Goal: Task Accomplishment & Management: Manage account settings

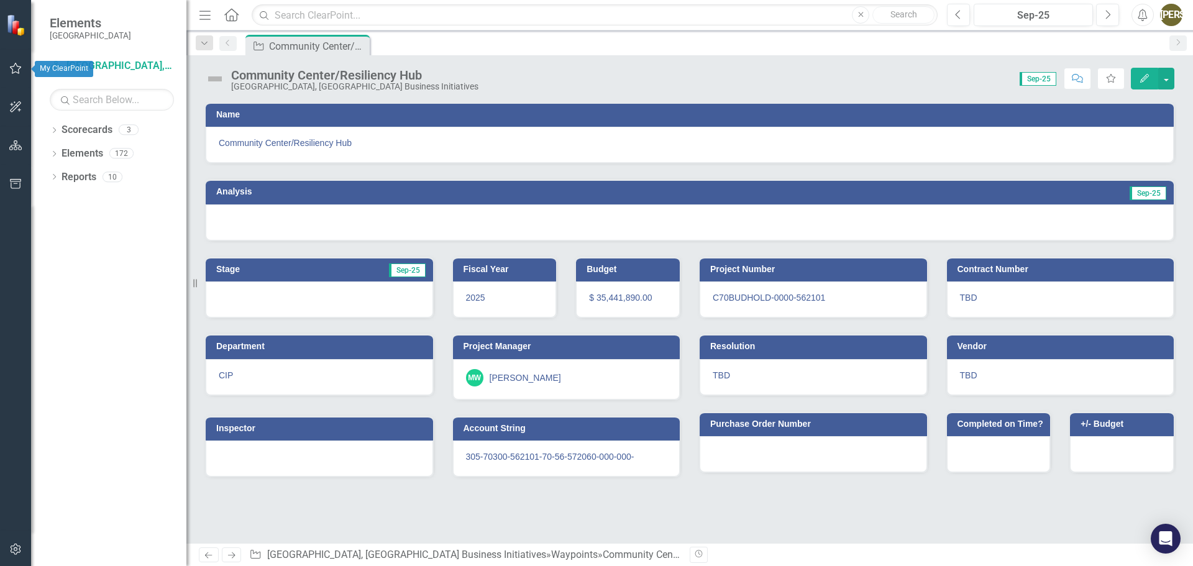
click at [12, 66] on icon "button" at bounding box center [15, 68] width 13 height 10
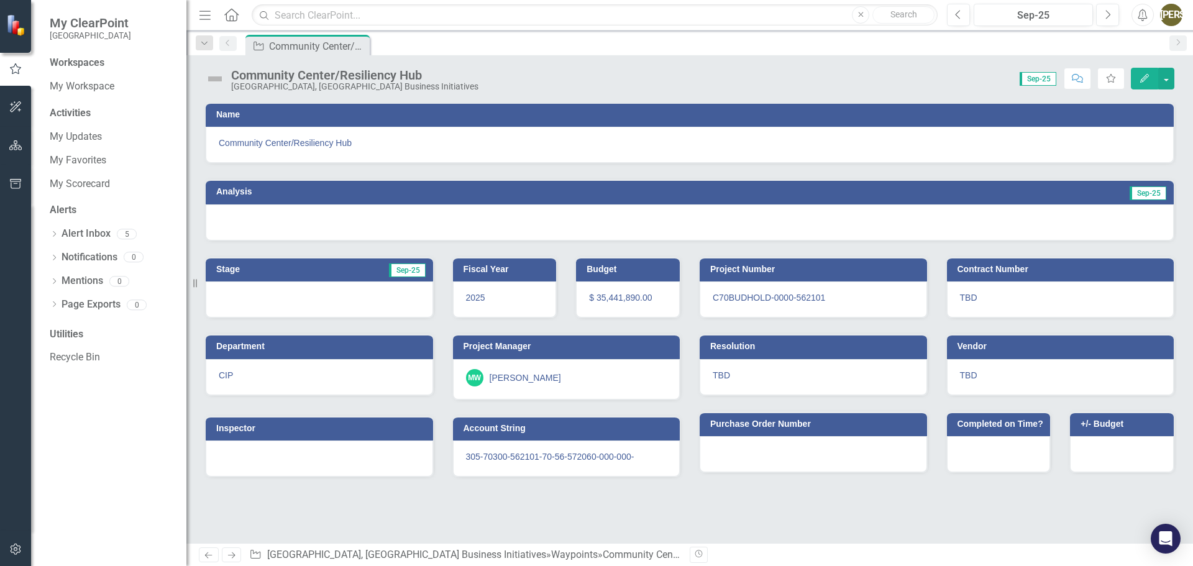
click at [514, 345] on h3 "Project Manager" at bounding box center [569, 346] width 211 height 9
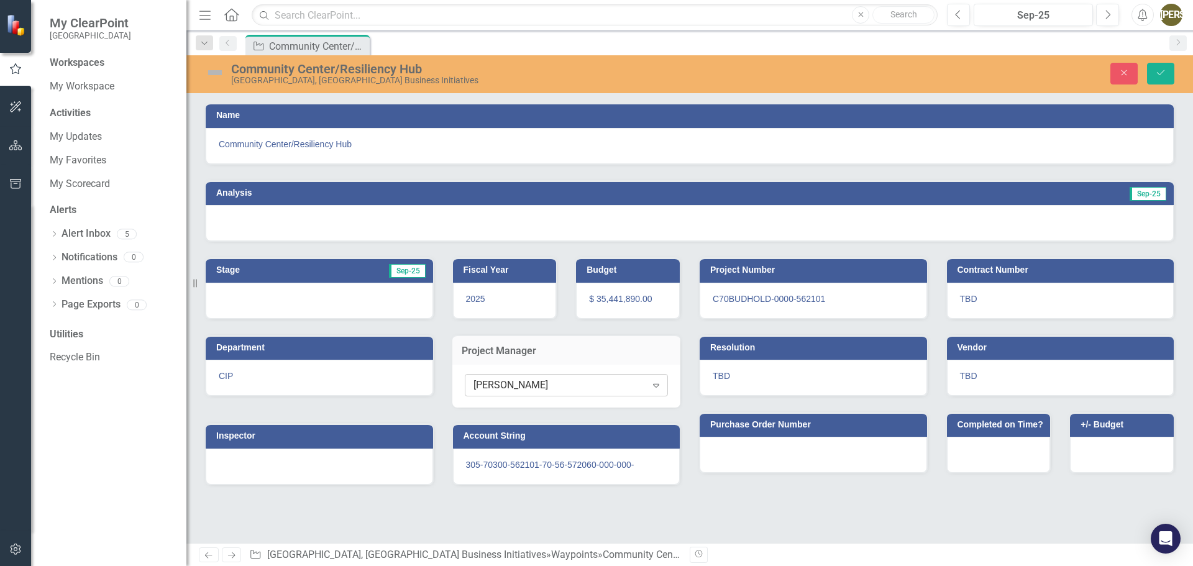
click at [570, 388] on div "[PERSON_NAME]" at bounding box center [560, 385] width 173 height 14
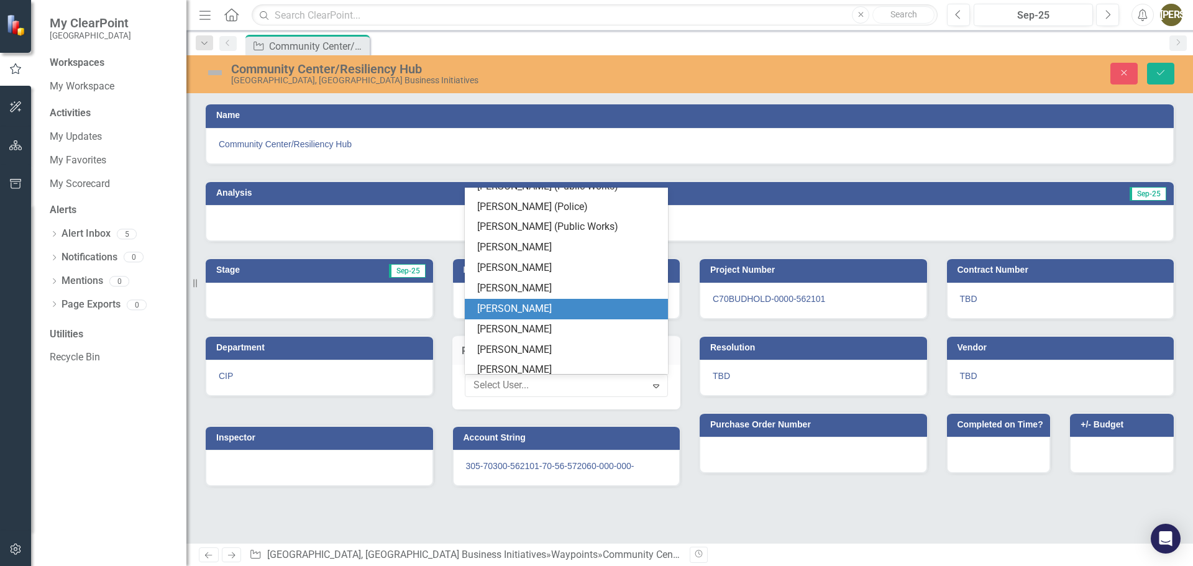
scroll to position [1168, 0]
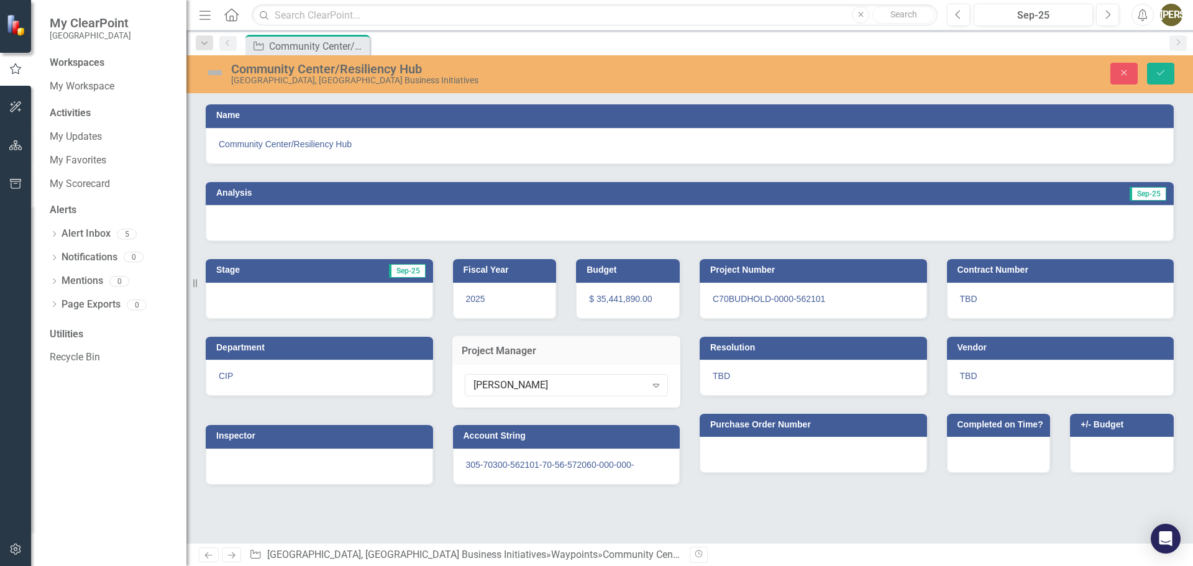
click at [123, 476] on div "Workspaces My Workspace Activities My Updates My Favorites My Scorecard Alerts …" at bounding box center [108, 311] width 155 height 510
click at [501, 350] on h3 "Project Manager" at bounding box center [567, 351] width 210 height 11
click at [493, 46] on div "Waypoint Community Center/Resiliency Hub Pin" at bounding box center [703, 45] width 920 height 20
click at [772, 523] on div "Name Community Center/Resiliency Hub Analysis Sep-25 Stage Sep-25 Fiscal Year 2…" at bounding box center [689, 323] width 1007 height 441
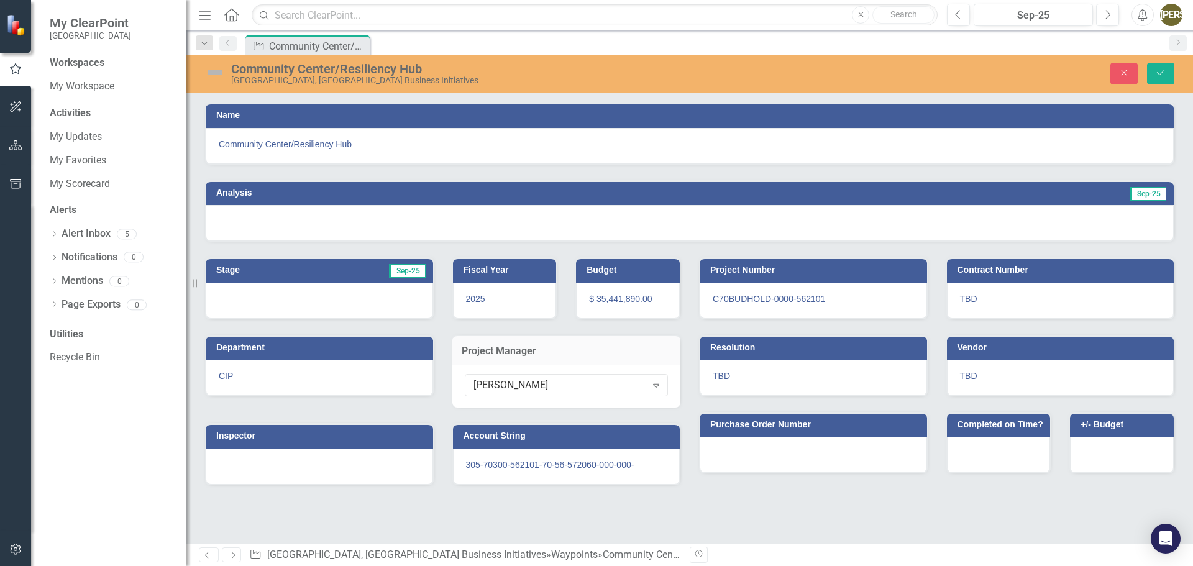
click at [215, 73] on img at bounding box center [215, 73] width 20 height 20
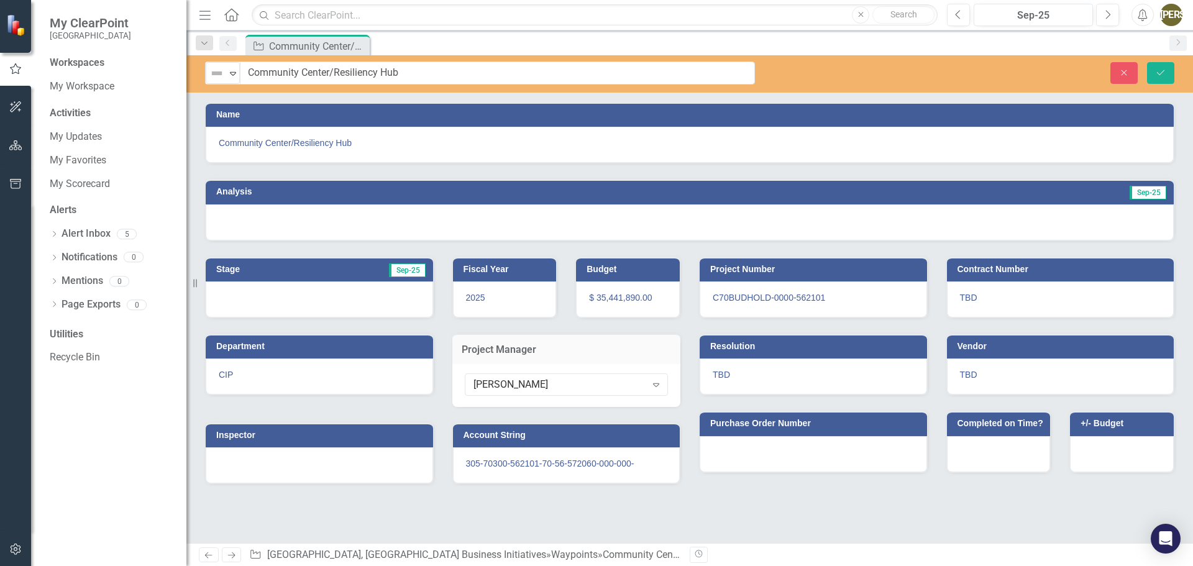
click at [215, 73] on img at bounding box center [216, 73] width 15 height 15
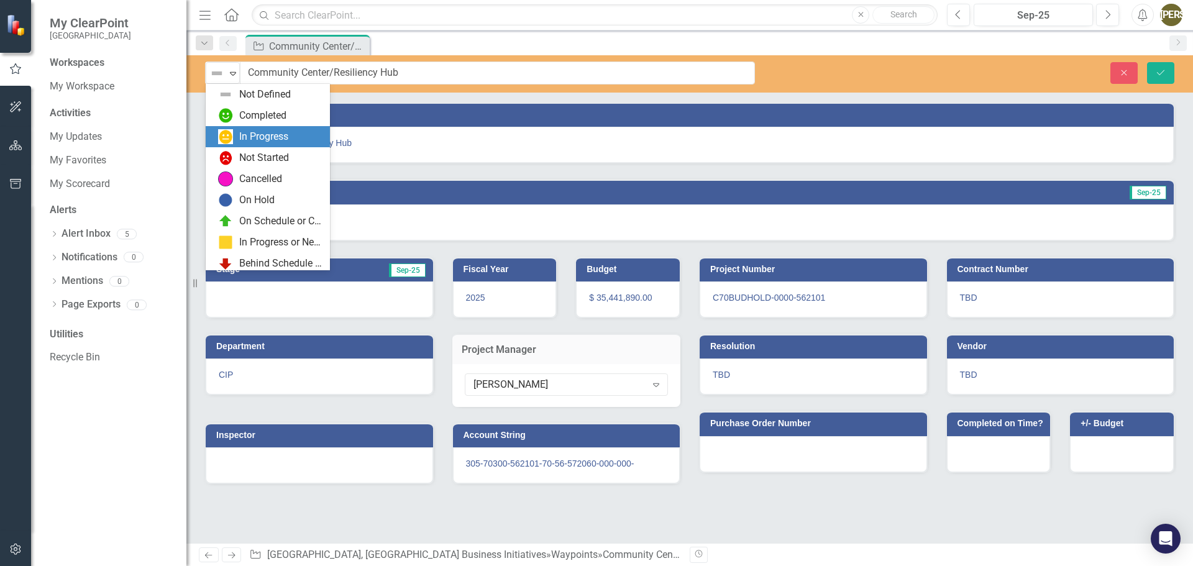
click at [236, 135] on div "In Progress" at bounding box center [270, 136] width 104 height 15
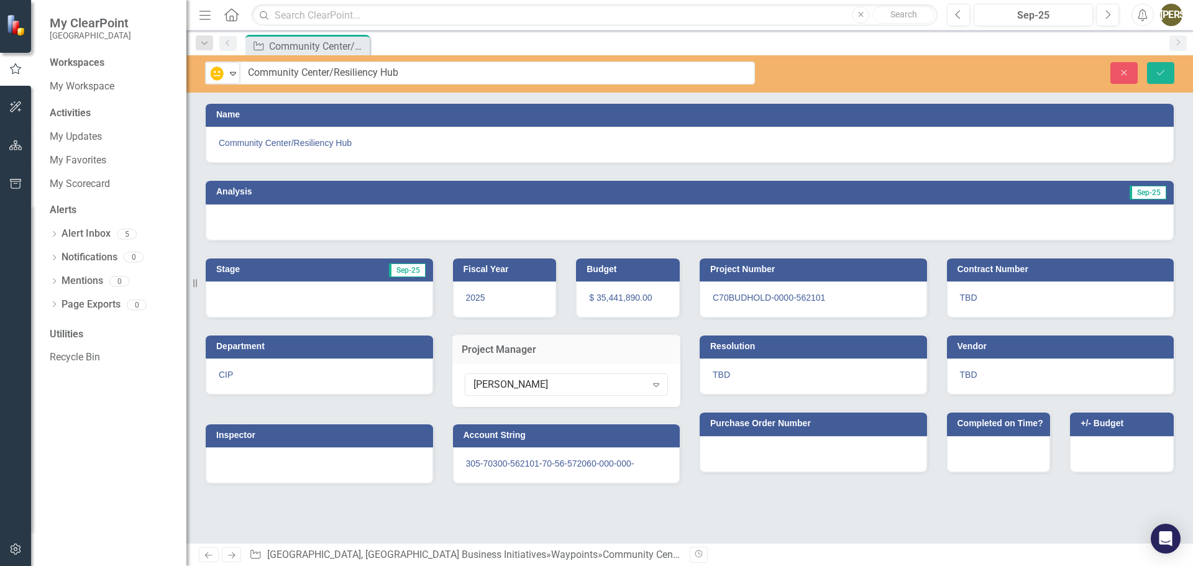
click at [265, 193] on h3 "Analysis" at bounding box center [447, 191] width 462 height 9
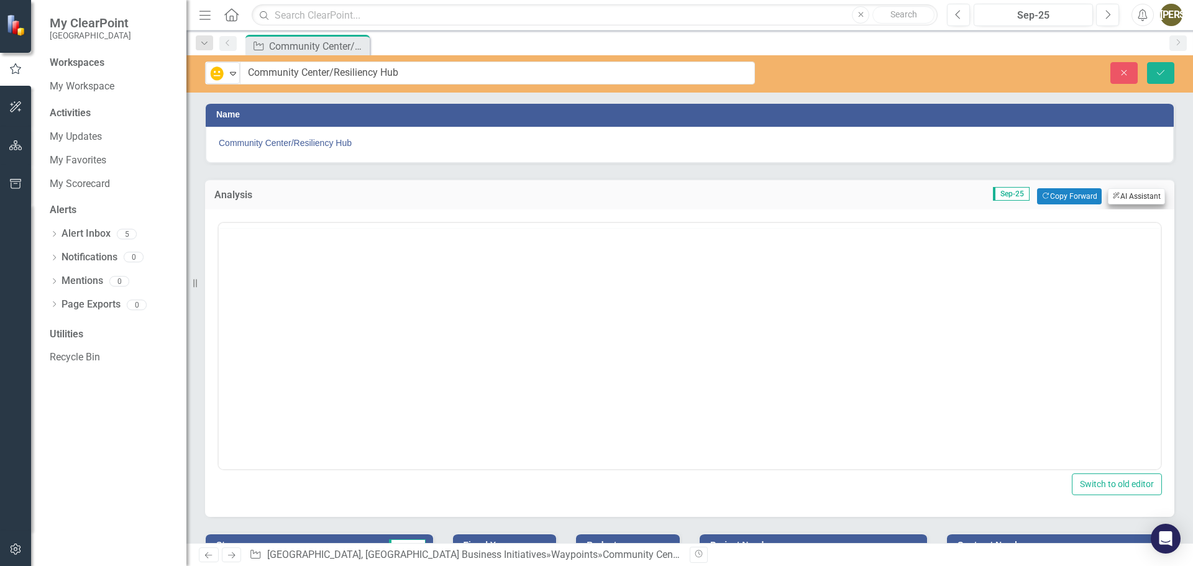
scroll to position [0, 0]
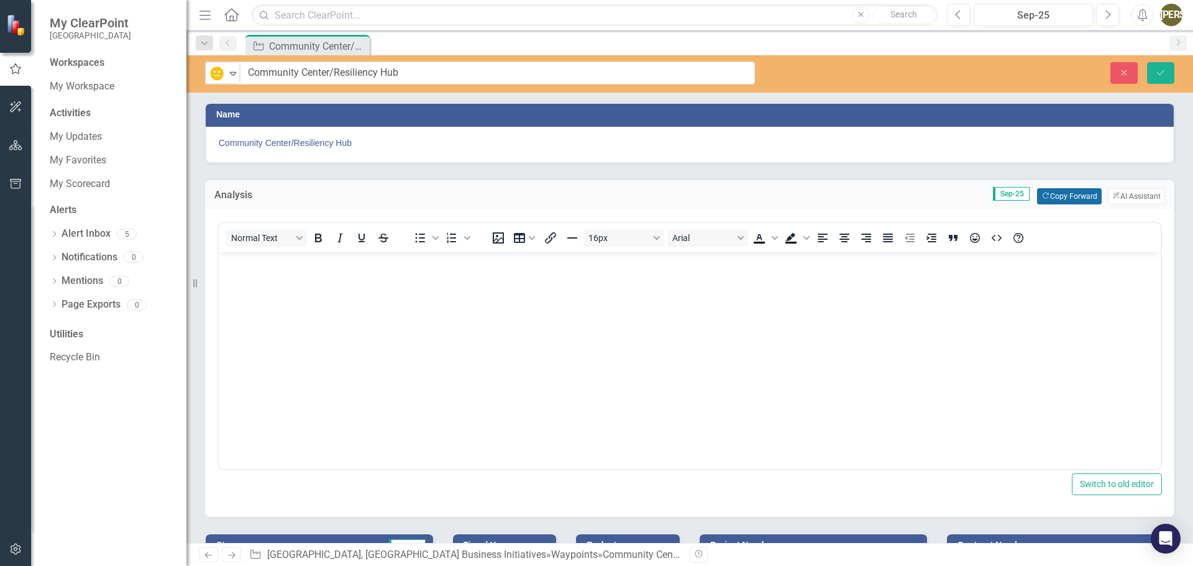
click at [1060, 195] on button "Copy Forward Copy Forward" at bounding box center [1069, 196] width 64 height 16
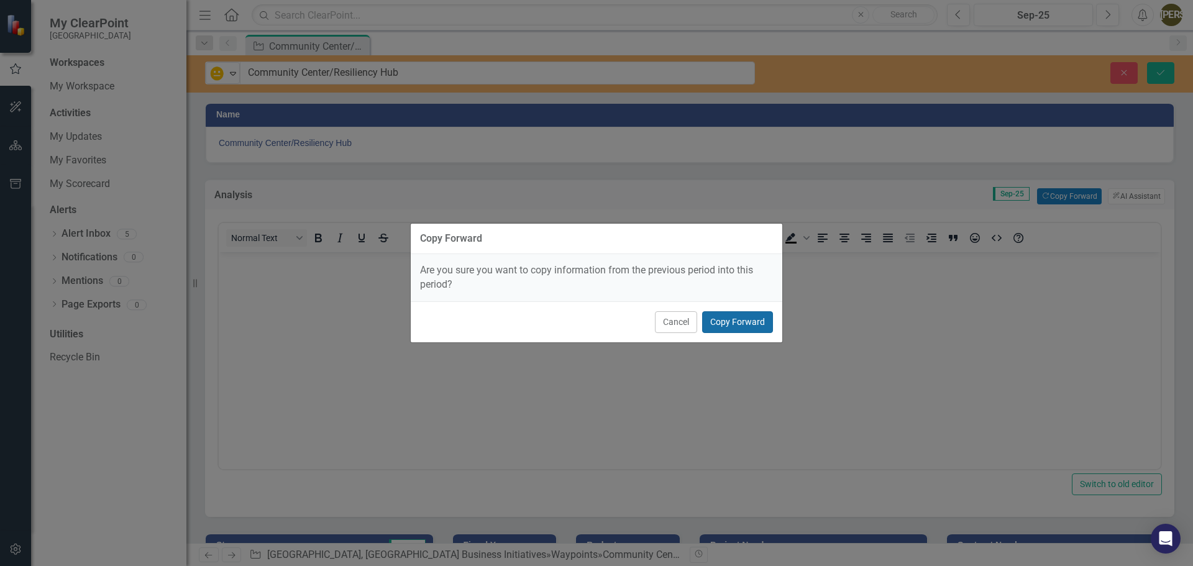
click at [749, 323] on button "Copy Forward" at bounding box center [737, 322] width 71 height 22
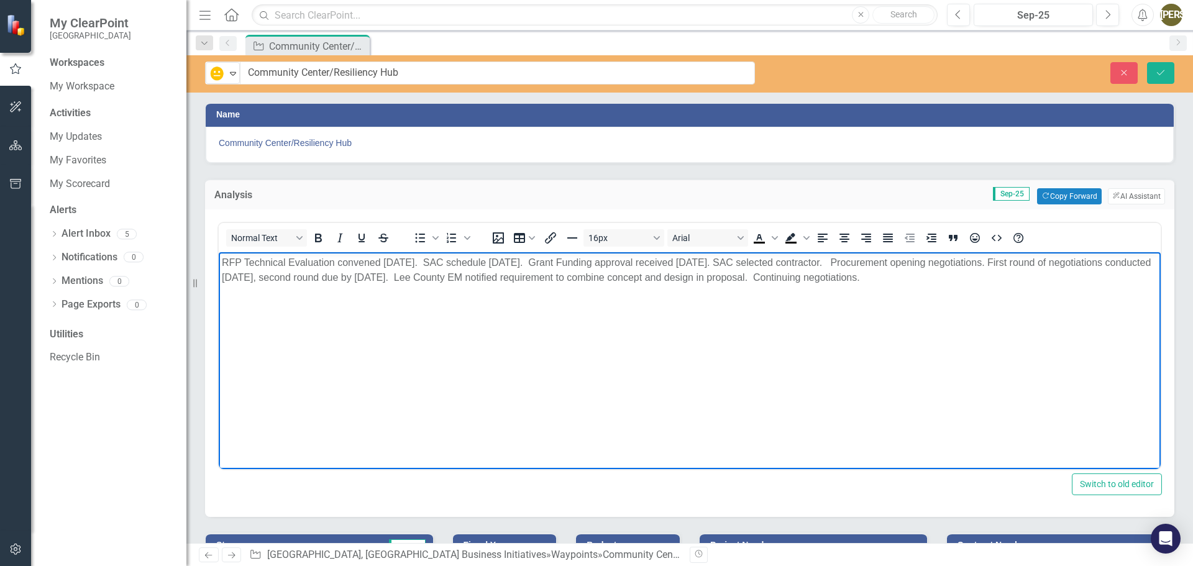
drag, startPoint x: 944, startPoint y: 279, endPoint x: 2, endPoint y: 239, distance: 942.3
click at [219, 252] on html "RFP Technical Evaluation convened 4/25/2025. SAC schedule 5/20/2025. Grant Fund…" at bounding box center [690, 345] width 942 height 186
drag, startPoint x: 935, startPoint y: 278, endPoint x: 829, endPoint y: 283, distance: 106.4
click at [829, 283] on p "RFP Technical Evaluation convened 4/25/2025. SAC schedule 5/20/2025. Grant Fund…" at bounding box center [690, 277] width 936 height 45
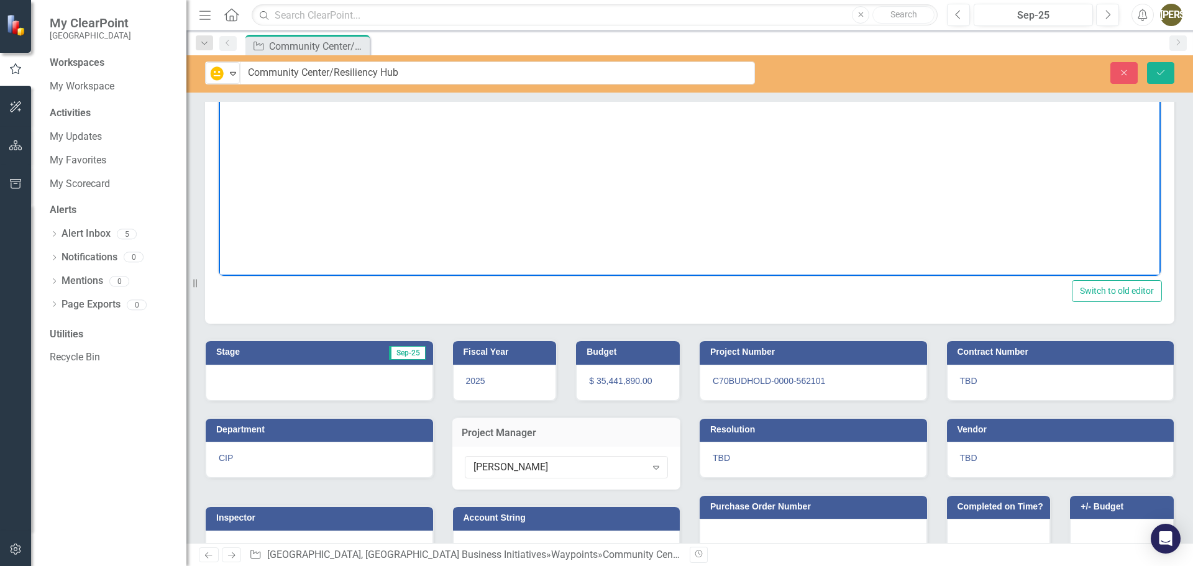
scroll to position [230, 0]
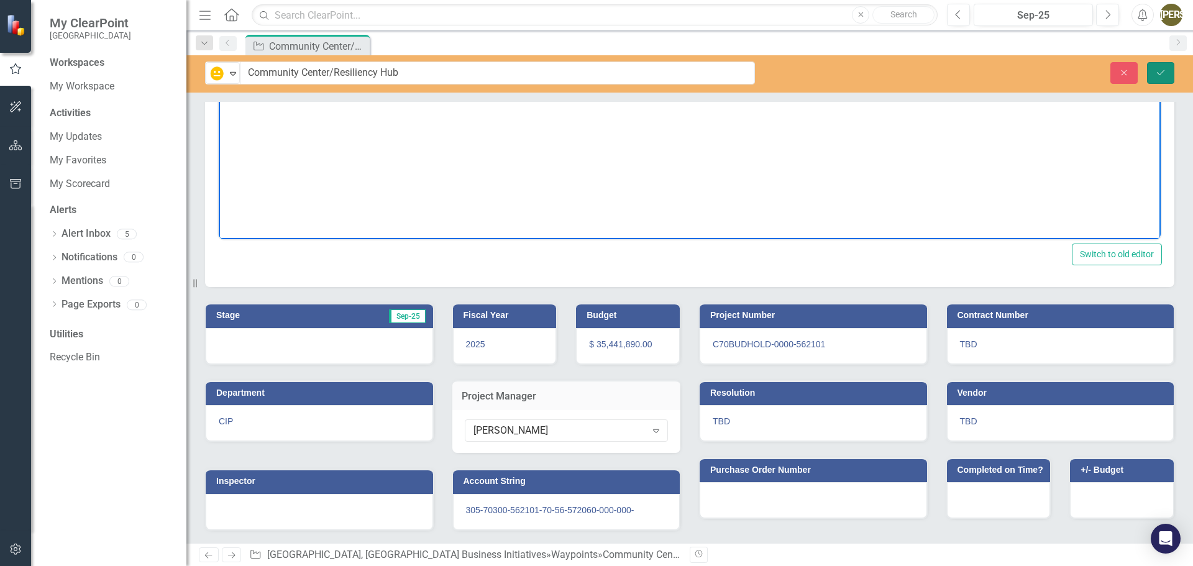
click at [1168, 73] on button "Save" at bounding box center [1160, 73] width 27 height 22
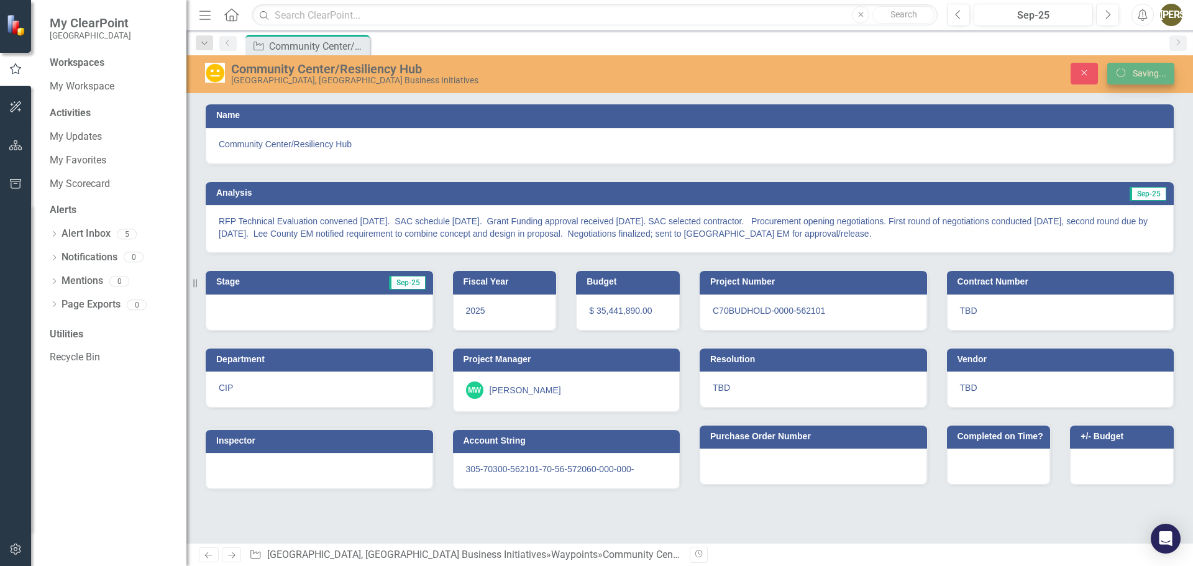
scroll to position [0, 0]
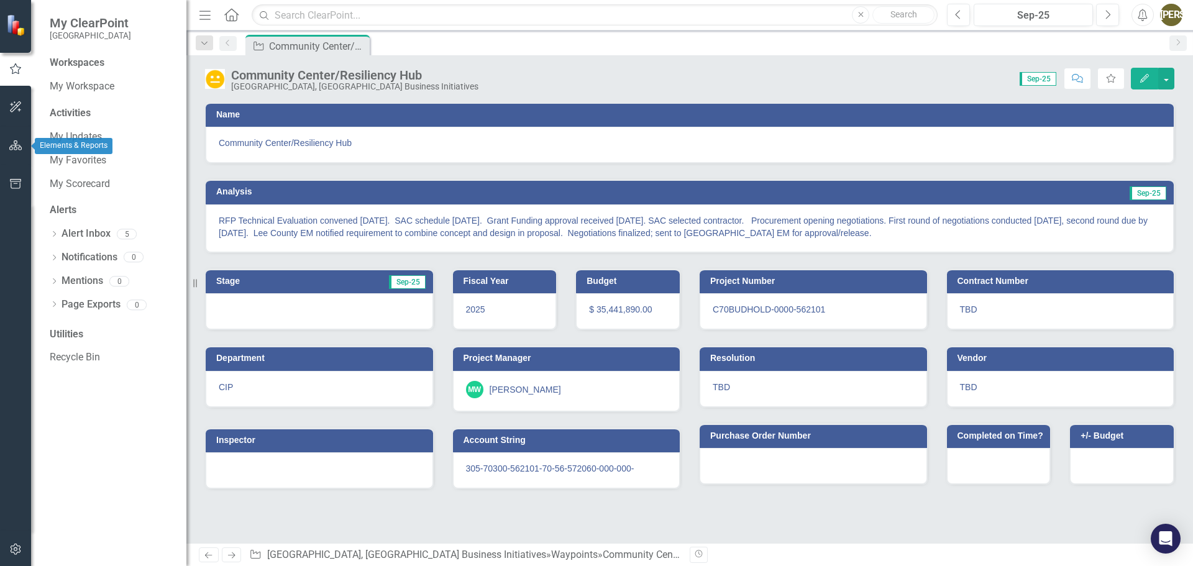
click at [16, 144] on icon "button" at bounding box center [15, 145] width 13 height 10
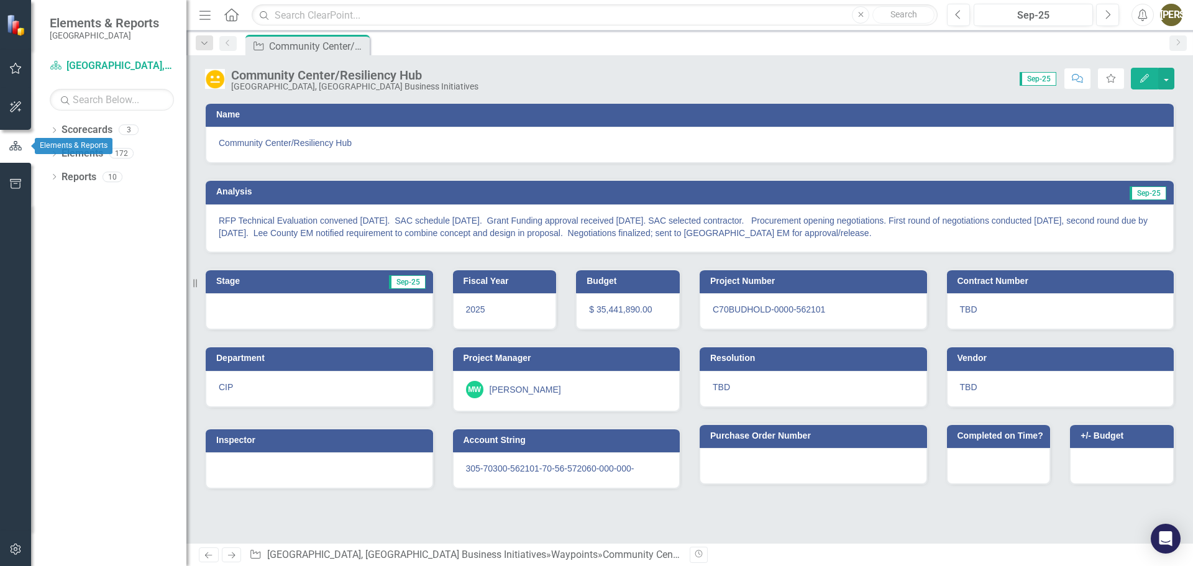
click at [12, 186] on icon "button" at bounding box center [15, 184] width 13 height 10
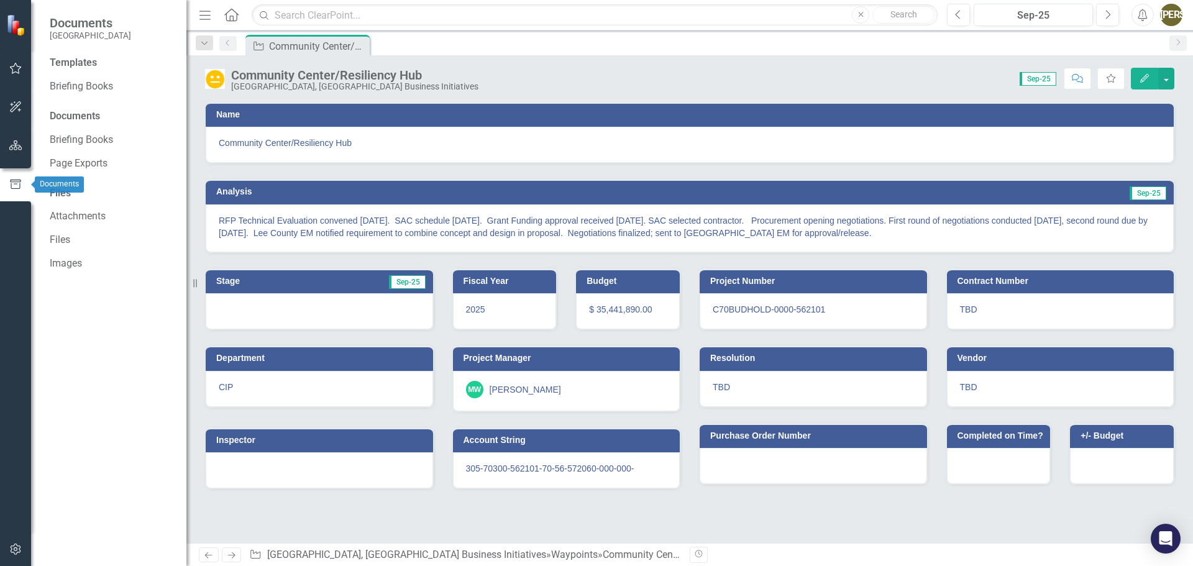
click at [17, 147] on icon "button" at bounding box center [15, 145] width 13 height 10
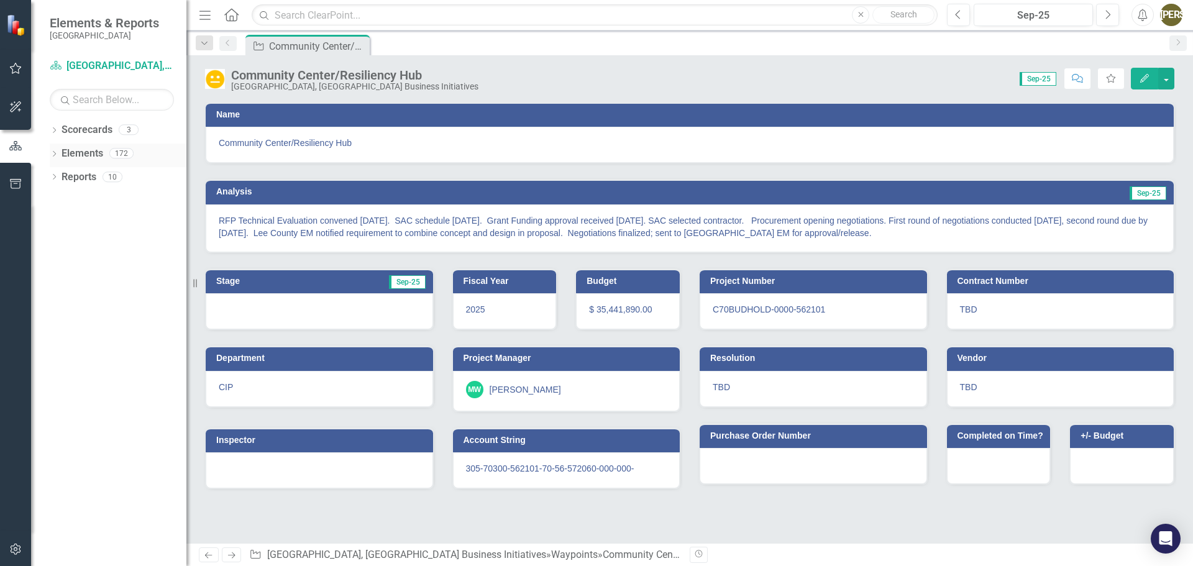
click at [76, 151] on link "Elements" at bounding box center [83, 154] width 42 height 14
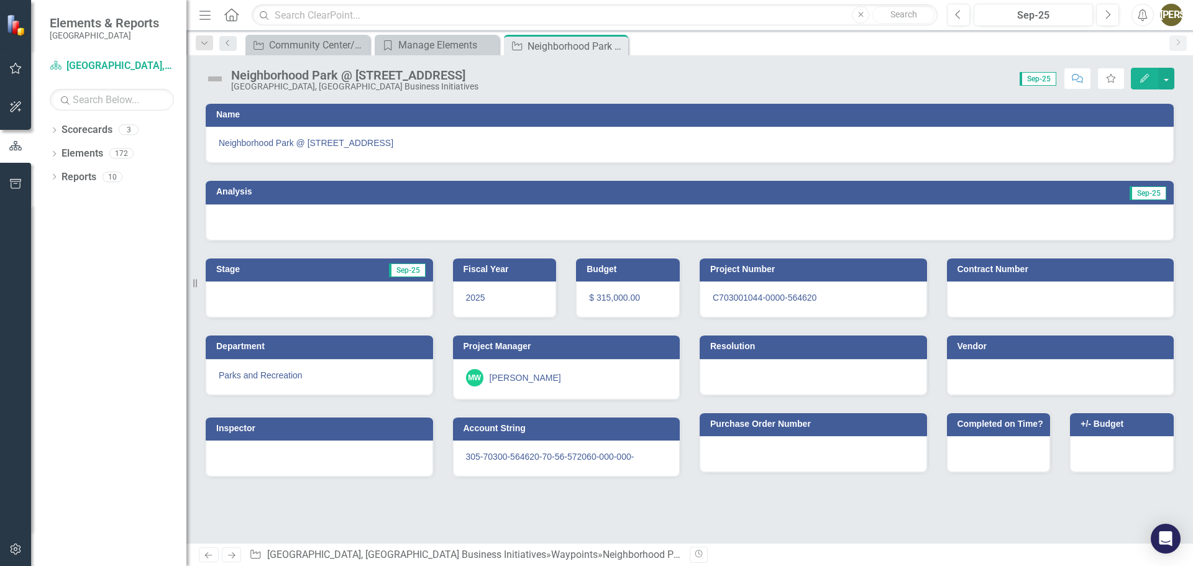
click at [216, 75] on img at bounding box center [215, 79] width 20 height 20
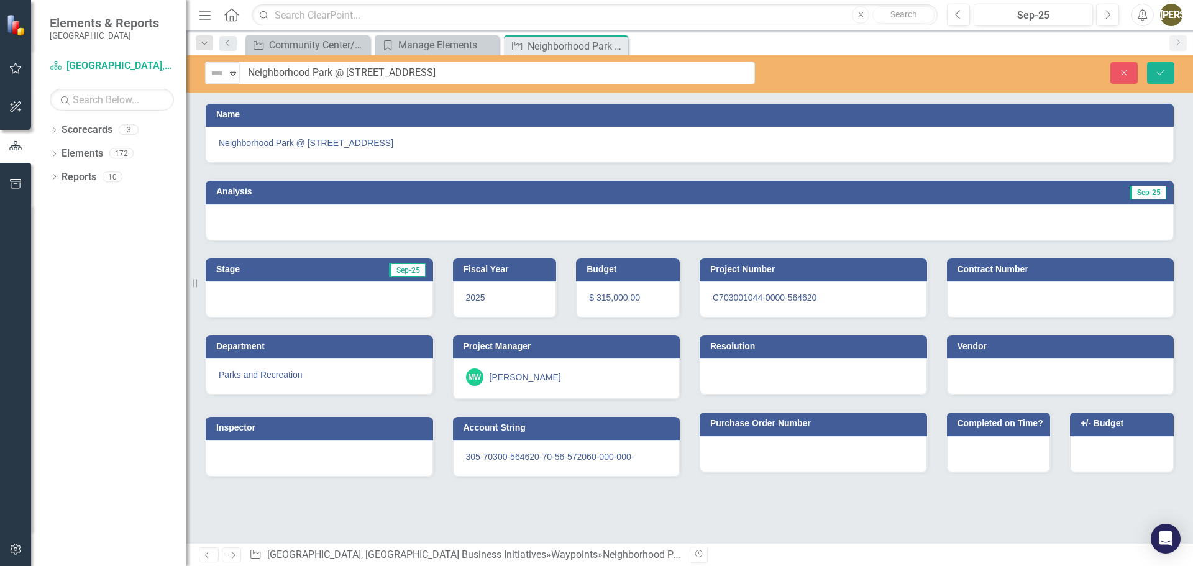
click at [216, 75] on img at bounding box center [216, 73] width 15 height 15
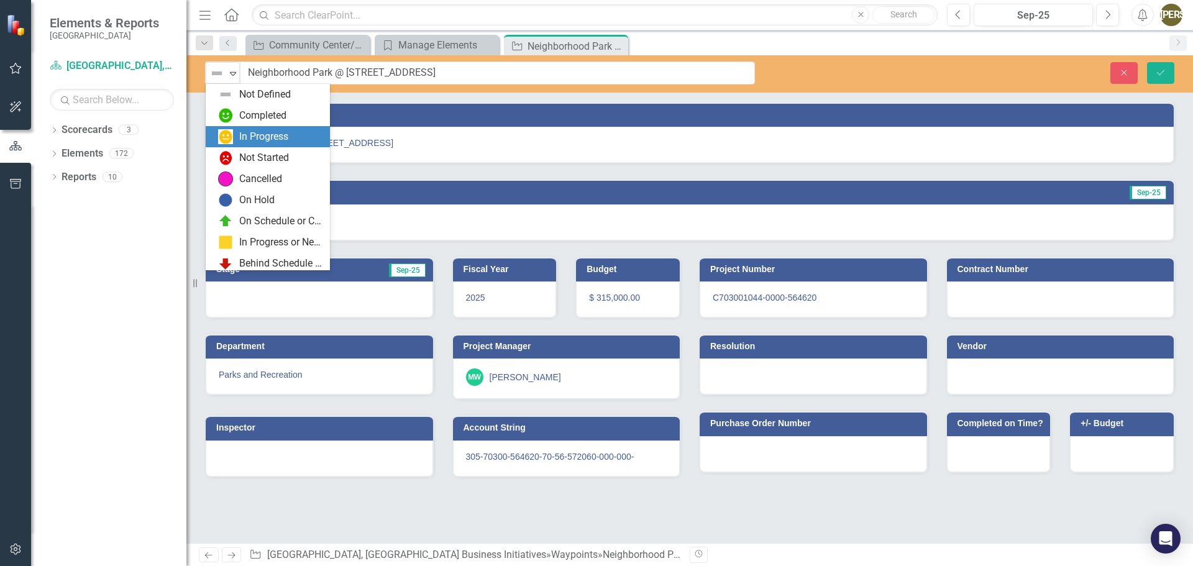
click at [236, 134] on div "In Progress" at bounding box center [270, 136] width 104 height 15
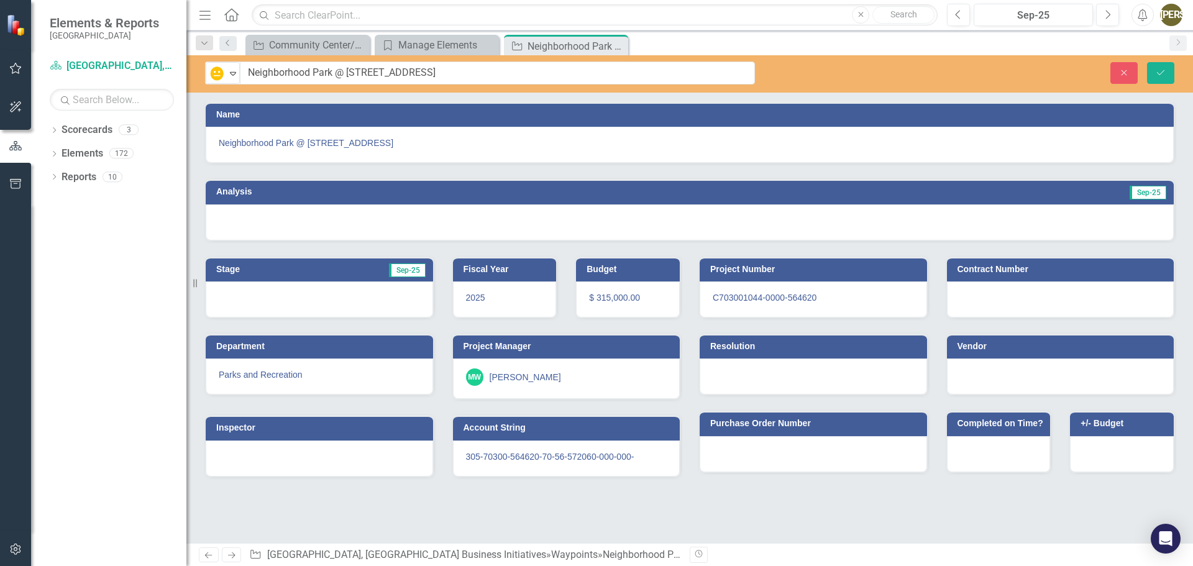
click at [262, 188] on h3 "Analysis" at bounding box center [447, 191] width 462 height 9
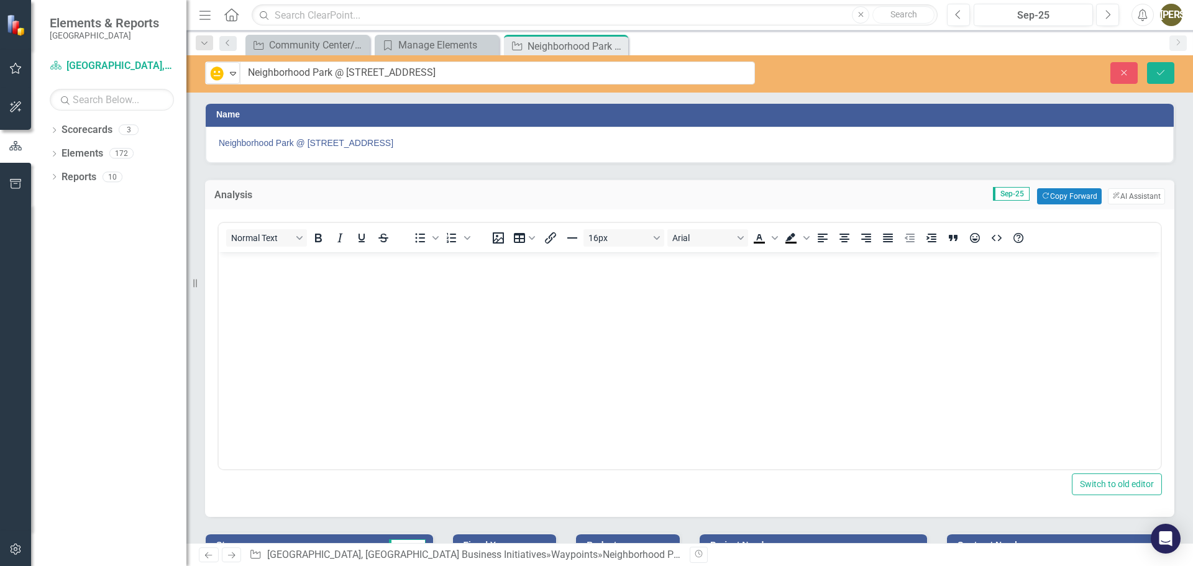
click at [347, 284] on body "Rich Text Area. Press ALT-0 for help." at bounding box center [690, 345] width 942 height 186
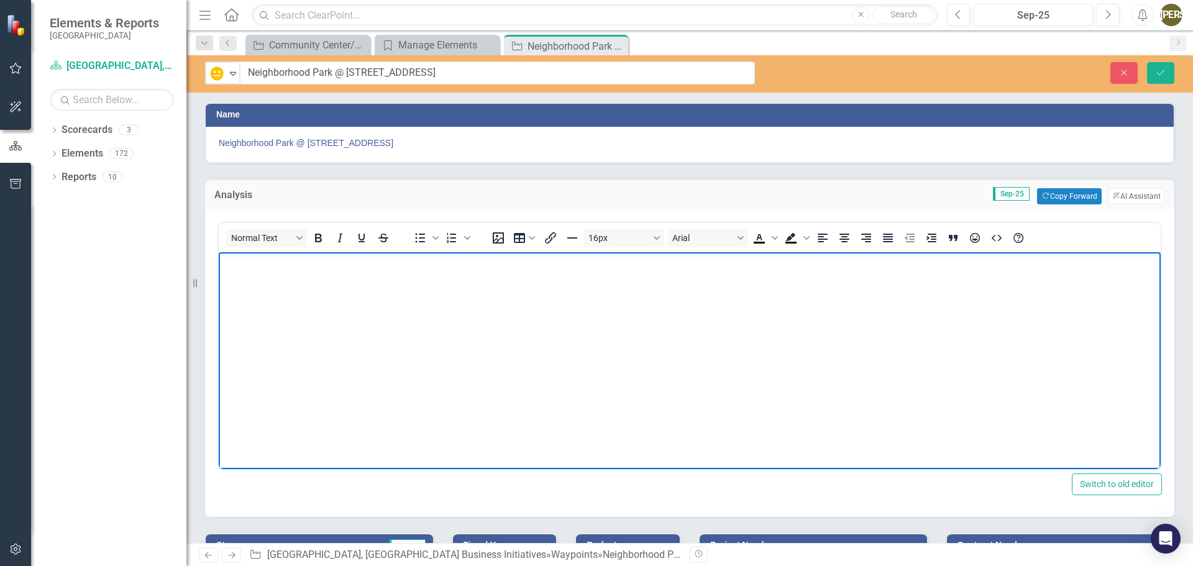
paste body "Rich Text Area. Press ALT-0 for help."
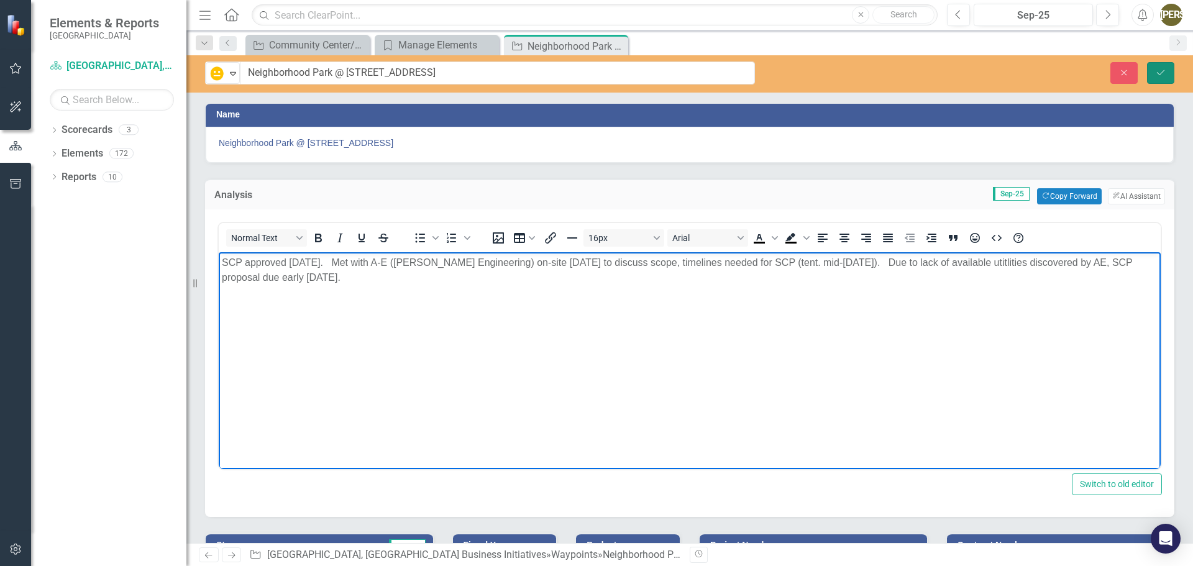
click at [1163, 73] on icon "Save" at bounding box center [1160, 72] width 11 height 9
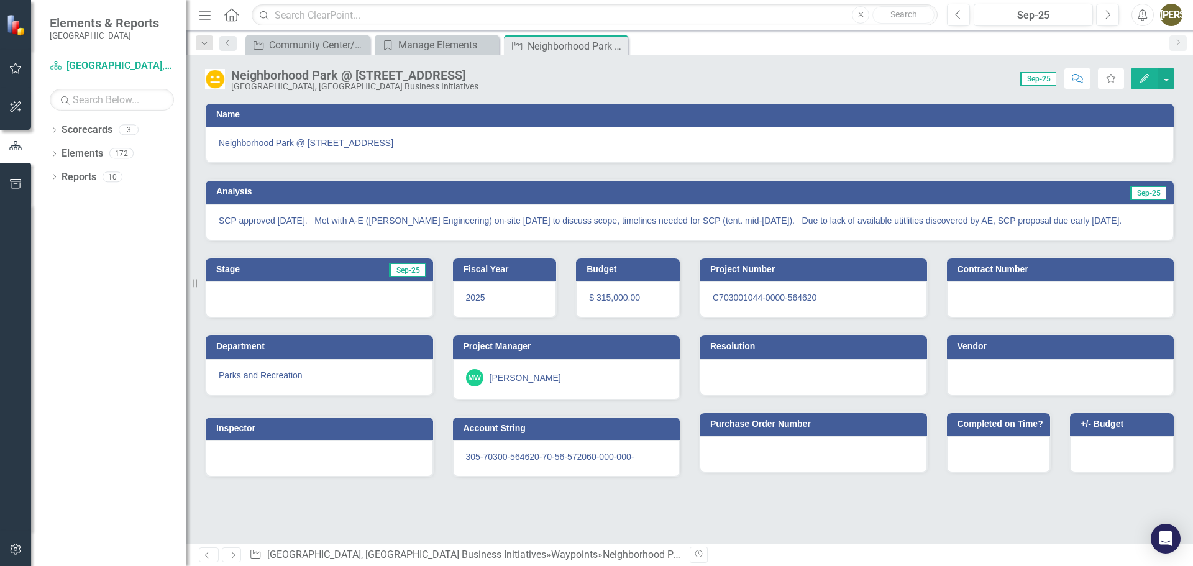
click at [237, 268] on h3 "Stage" at bounding box center [256, 269] width 81 height 9
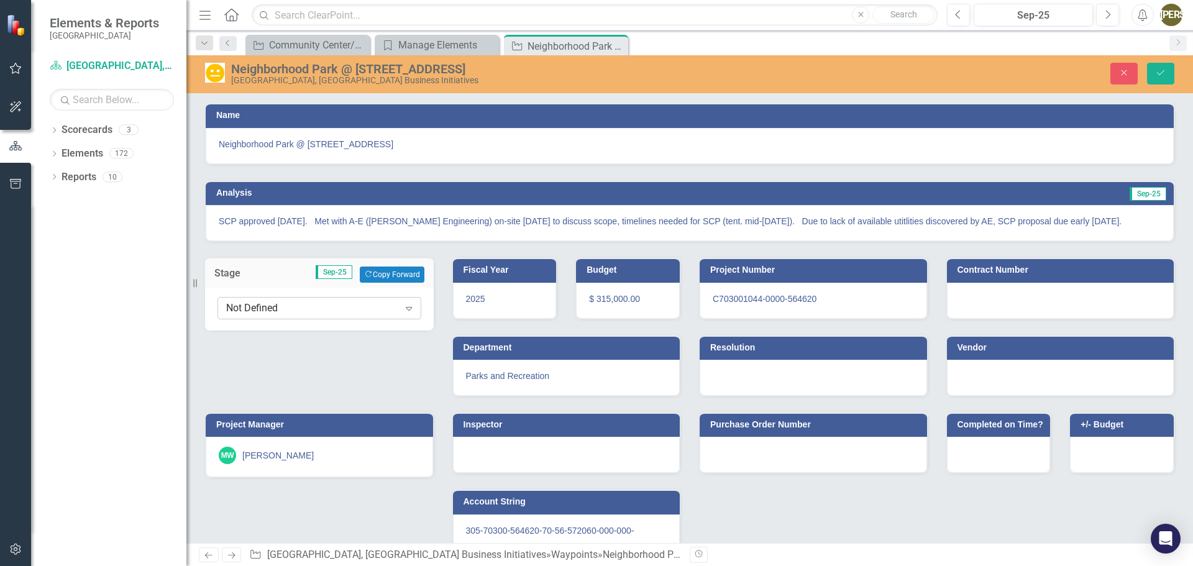
click at [265, 309] on div "Not Defined" at bounding box center [312, 308] width 173 height 14
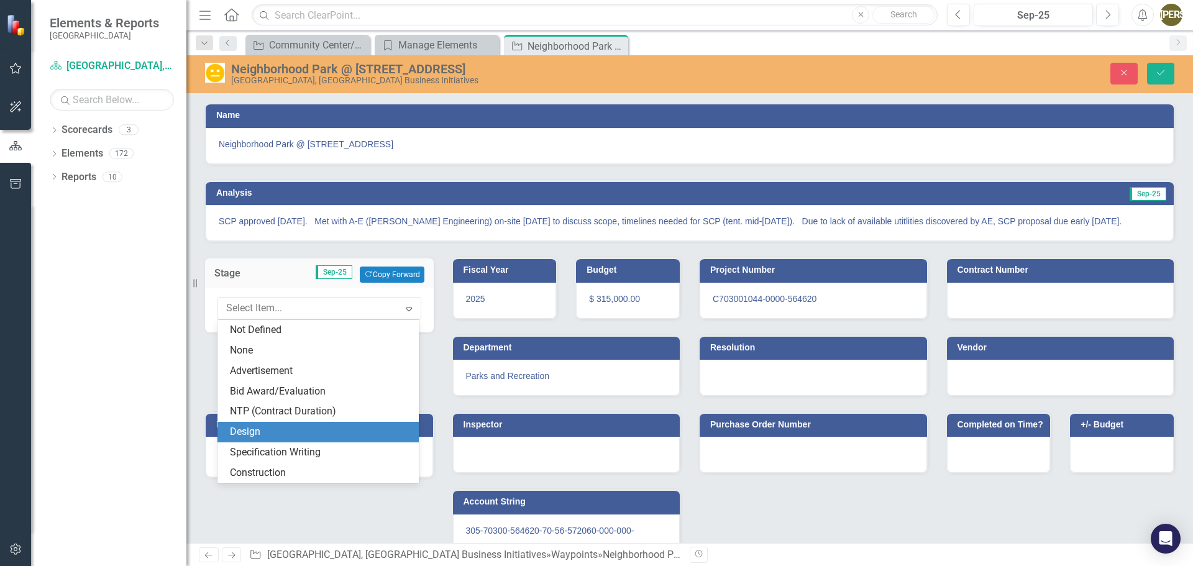
click at [259, 432] on div "Design" at bounding box center [320, 432] width 181 height 14
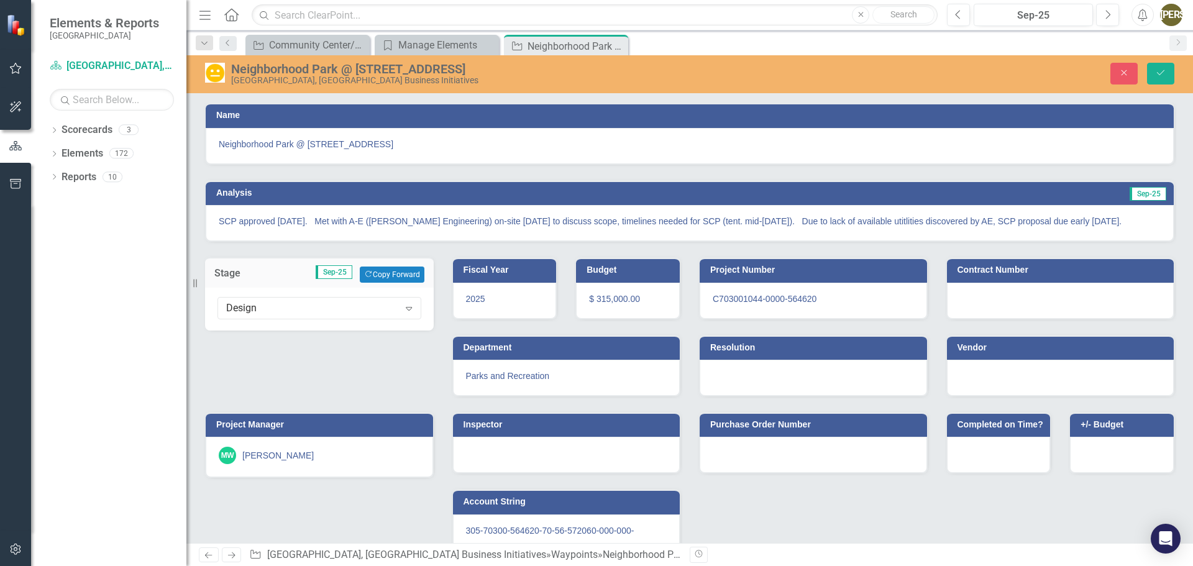
click at [297, 368] on div "Stage Sep-25 Copy Forward Copy Forward Design Expand Fiscal Year 2025 Budget $ …" at bounding box center [443, 396] width 494 height 309
click at [1155, 76] on icon "Save" at bounding box center [1160, 72] width 11 height 9
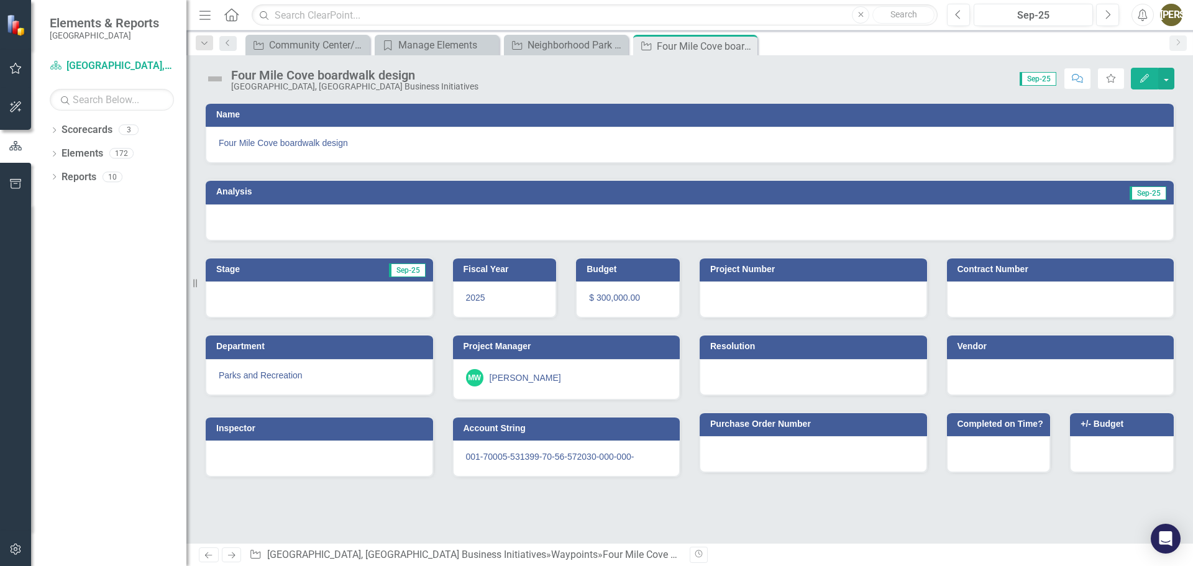
click at [219, 82] on img at bounding box center [215, 79] width 20 height 20
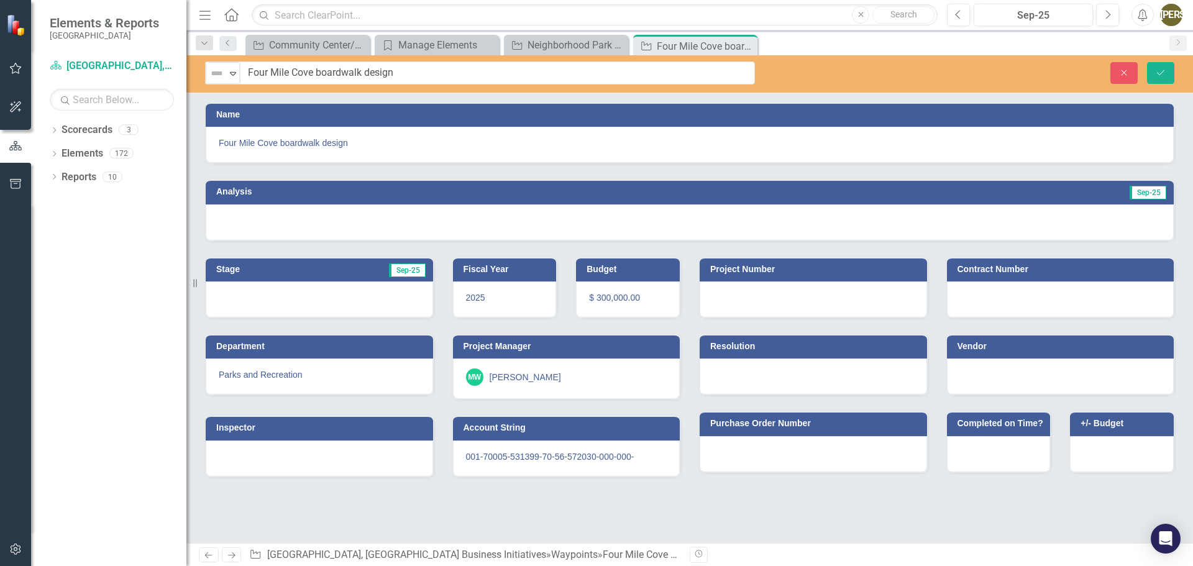
click at [219, 82] on div "Not Defined Expand" at bounding box center [223, 73] width 34 height 22
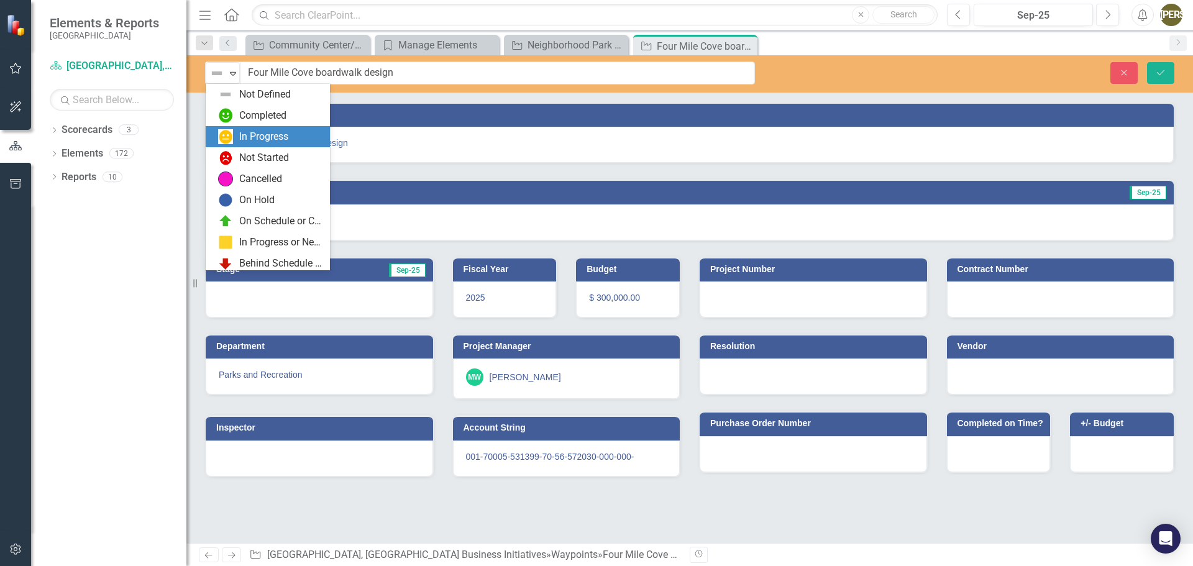
click at [236, 139] on div "In Progress" at bounding box center [270, 136] width 104 height 15
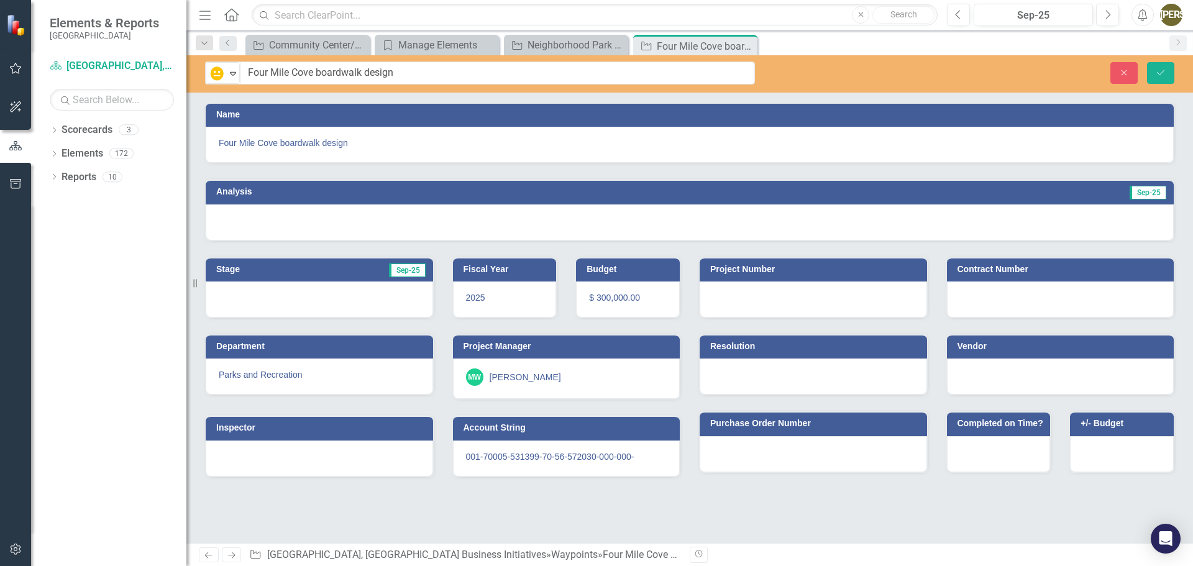
click at [246, 192] on h3 "Analysis" at bounding box center [447, 191] width 462 height 9
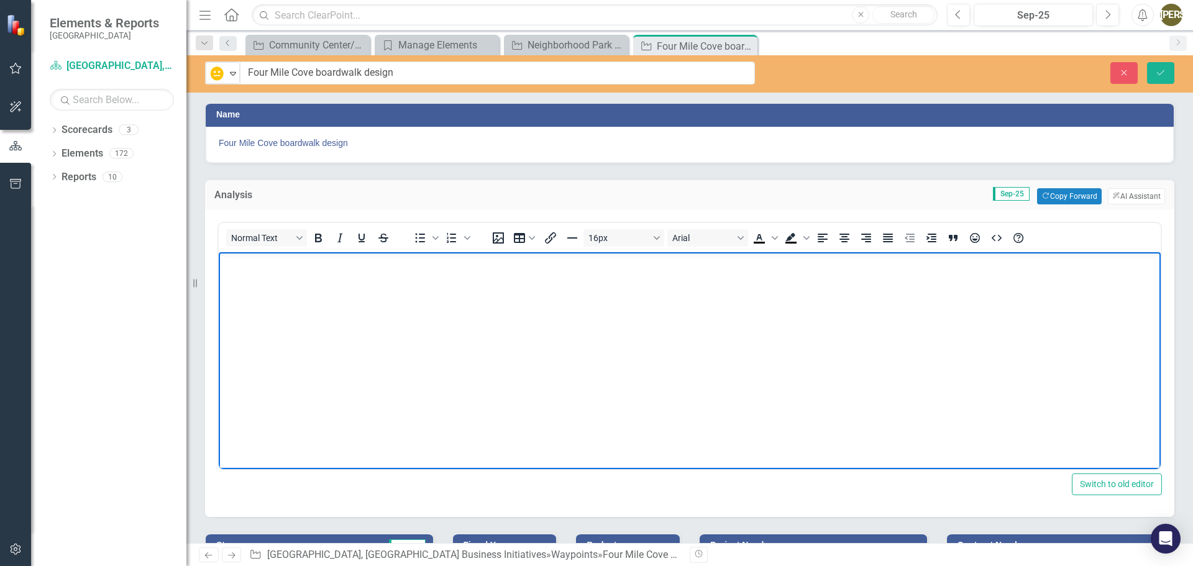
click at [283, 292] on body "Rich Text Area. Press ALT-0 for help." at bounding box center [690, 345] width 942 height 186
paste body "Rich Text Area. Press ALT-0 for help."
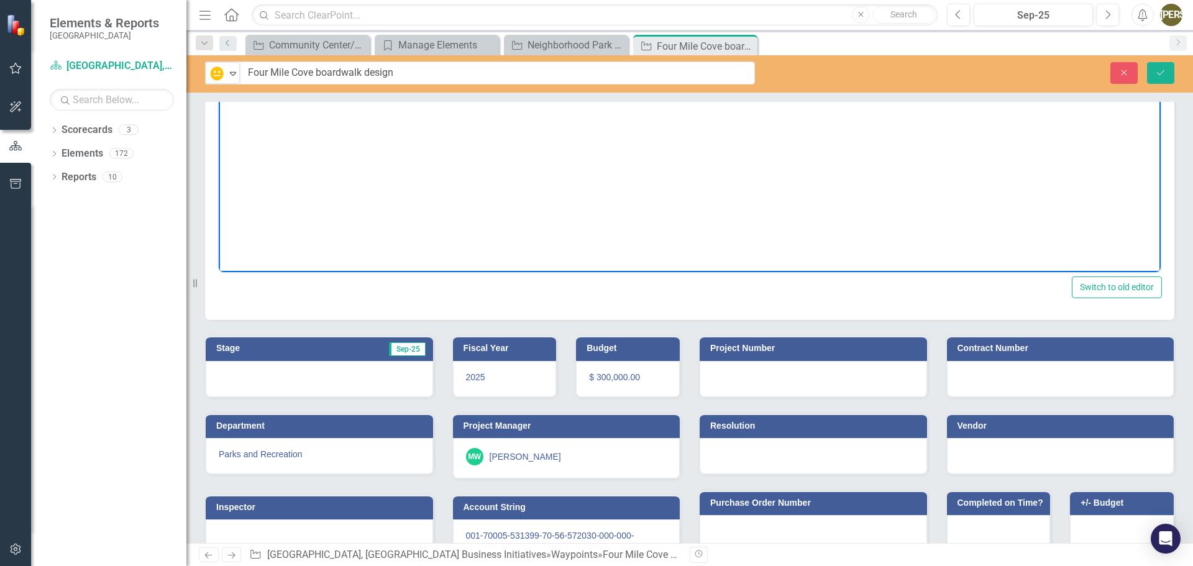
scroll to position [228, 0]
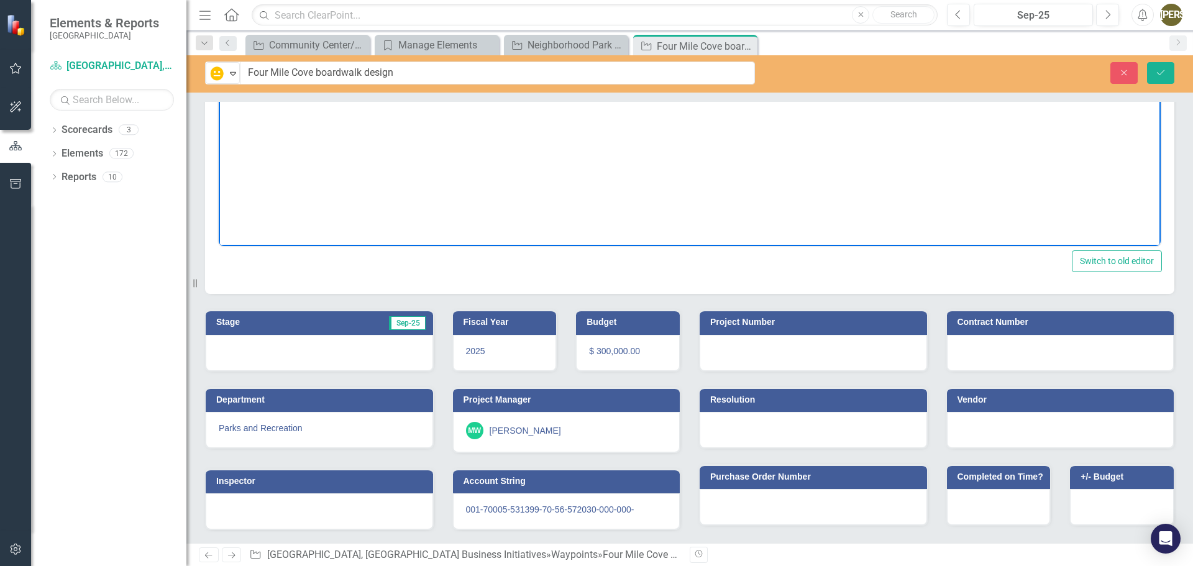
click at [226, 318] on h3 "Stage" at bounding box center [256, 322] width 81 height 9
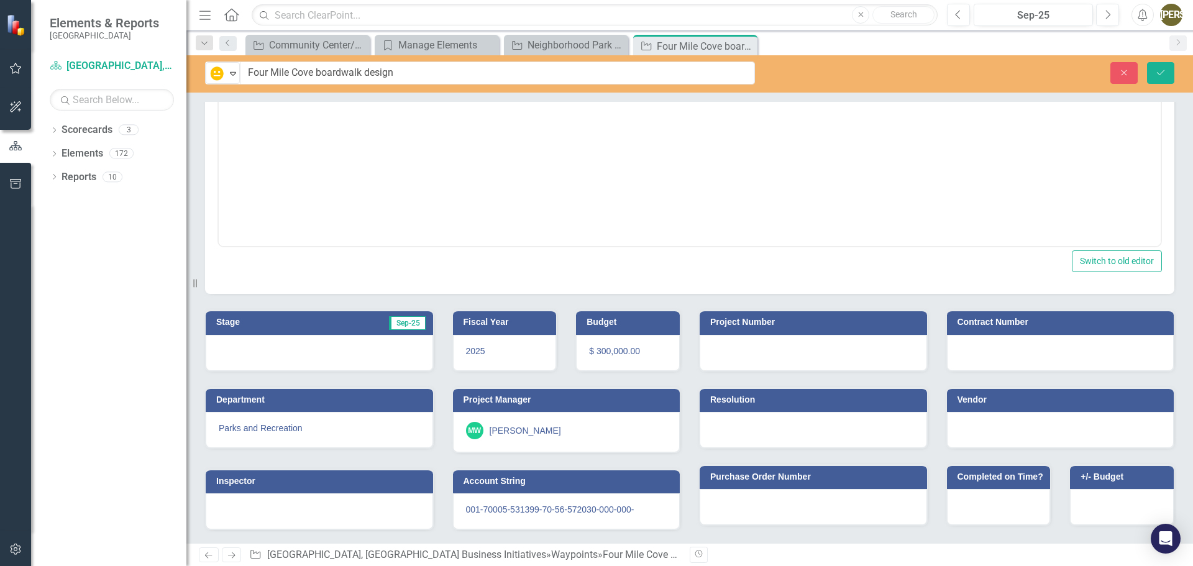
click at [226, 318] on h3 "Stage" at bounding box center [256, 322] width 81 height 9
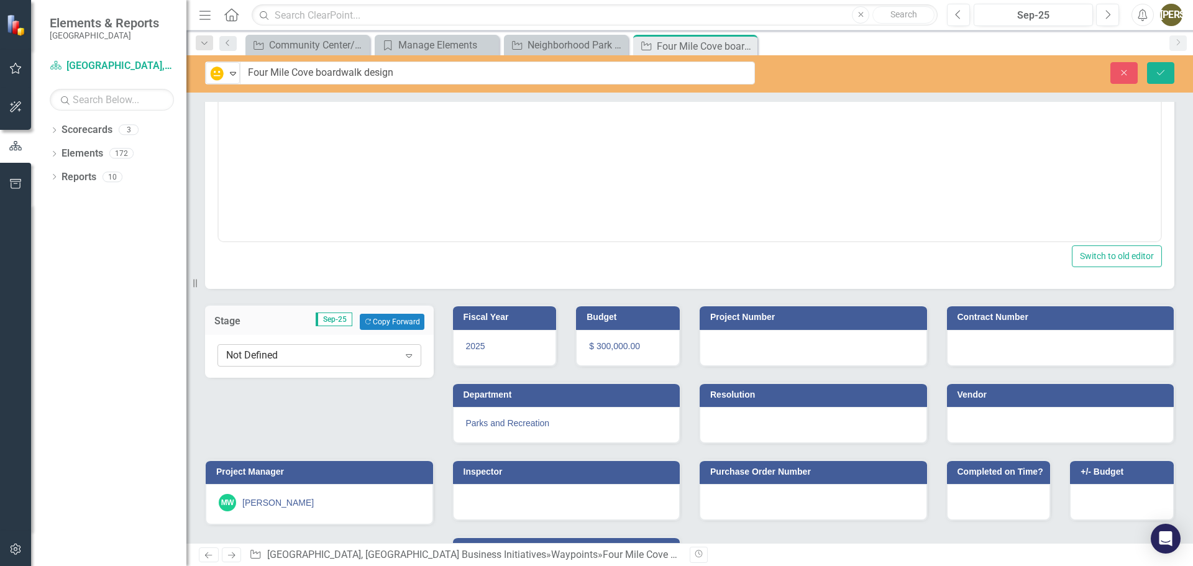
click at [286, 358] on div "Not Defined" at bounding box center [312, 356] width 173 height 14
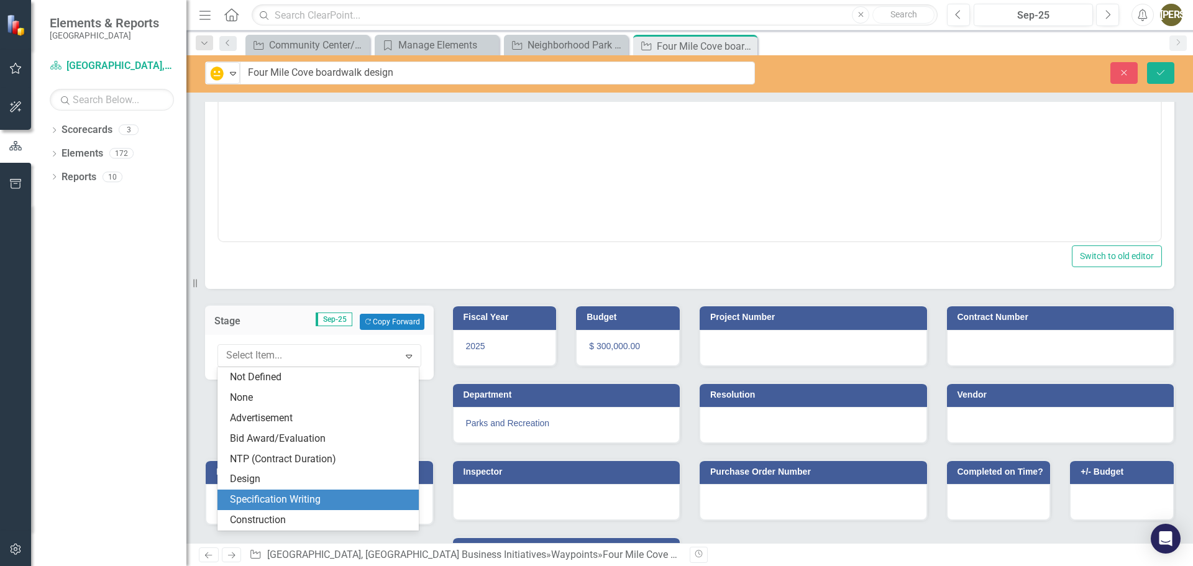
click at [287, 501] on div "Specification Writing" at bounding box center [320, 500] width 181 height 14
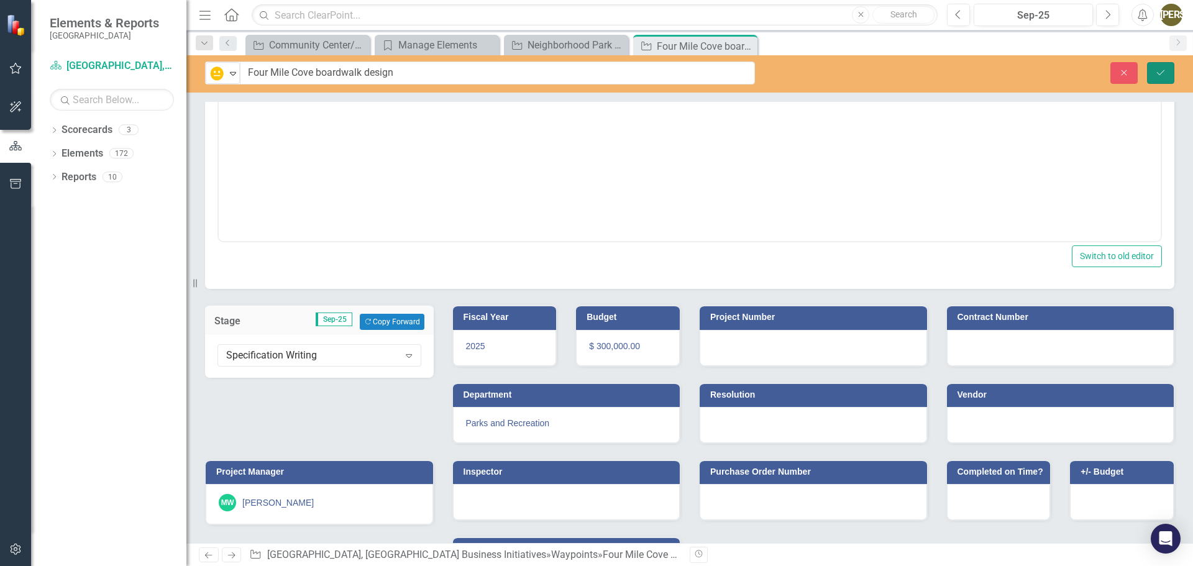
click at [1170, 70] on button "Save" at bounding box center [1160, 73] width 27 height 22
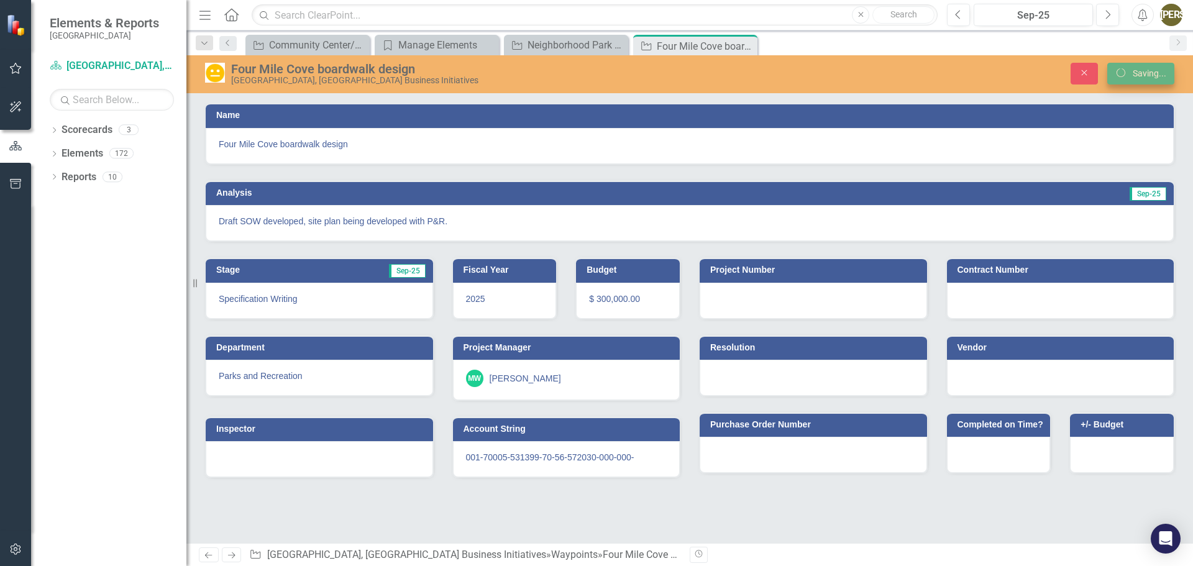
scroll to position [0, 0]
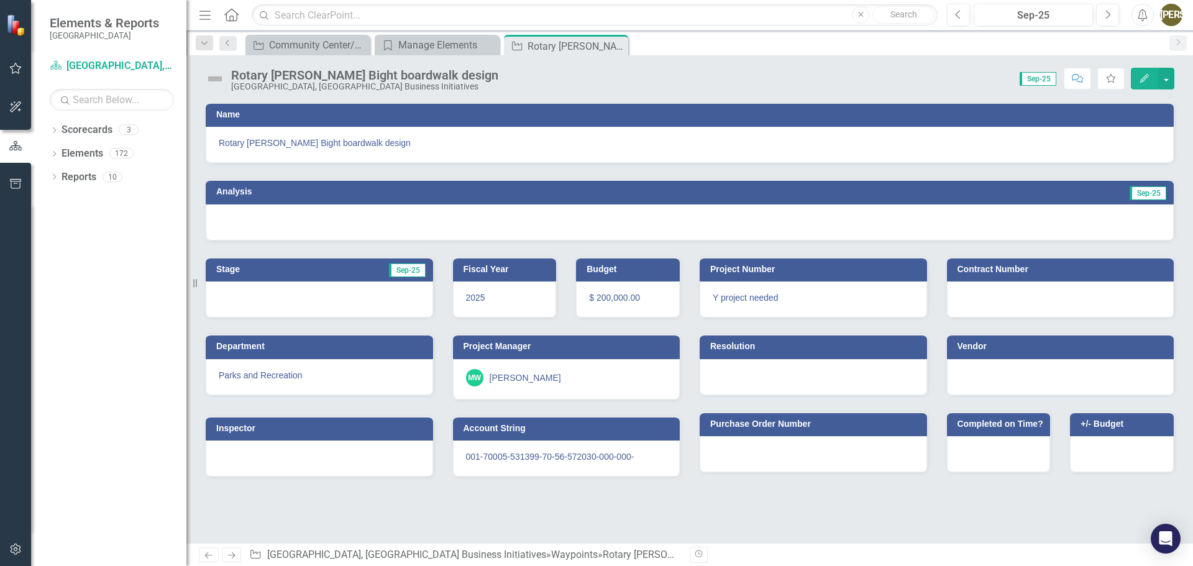
click at [214, 79] on img at bounding box center [215, 79] width 20 height 20
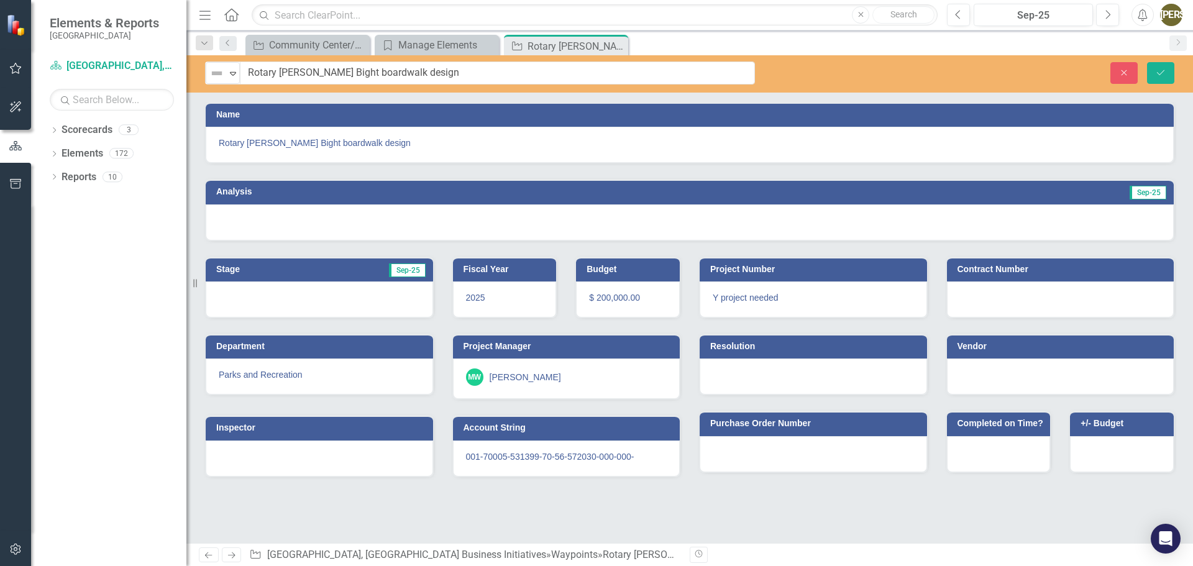
click at [214, 79] on img at bounding box center [216, 73] width 15 height 15
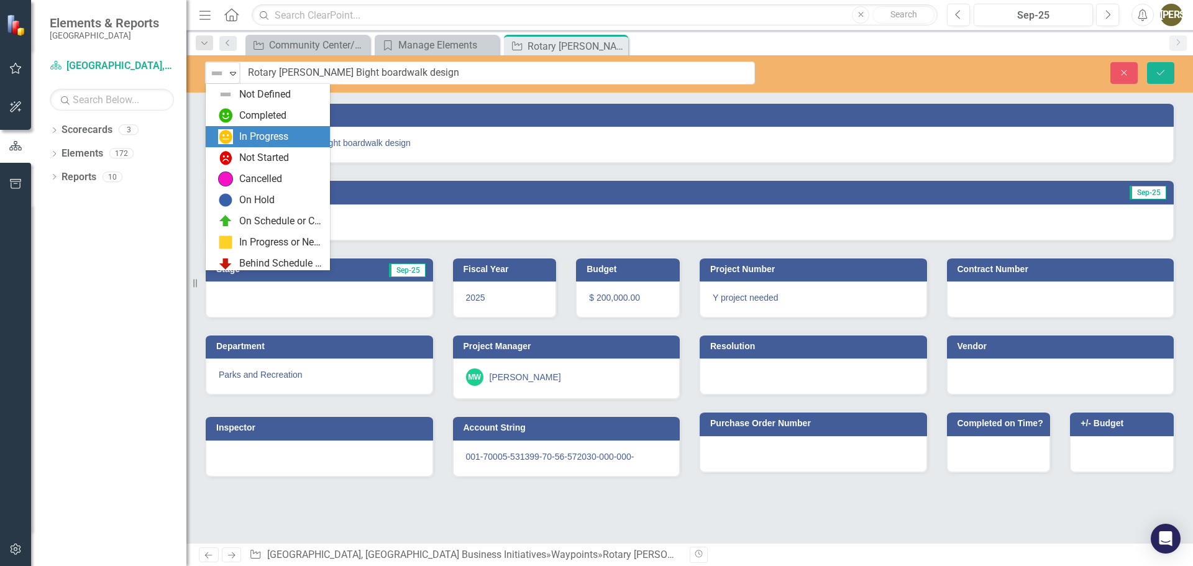
click at [234, 134] on div "In Progress" at bounding box center [270, 136] width 104 height 15
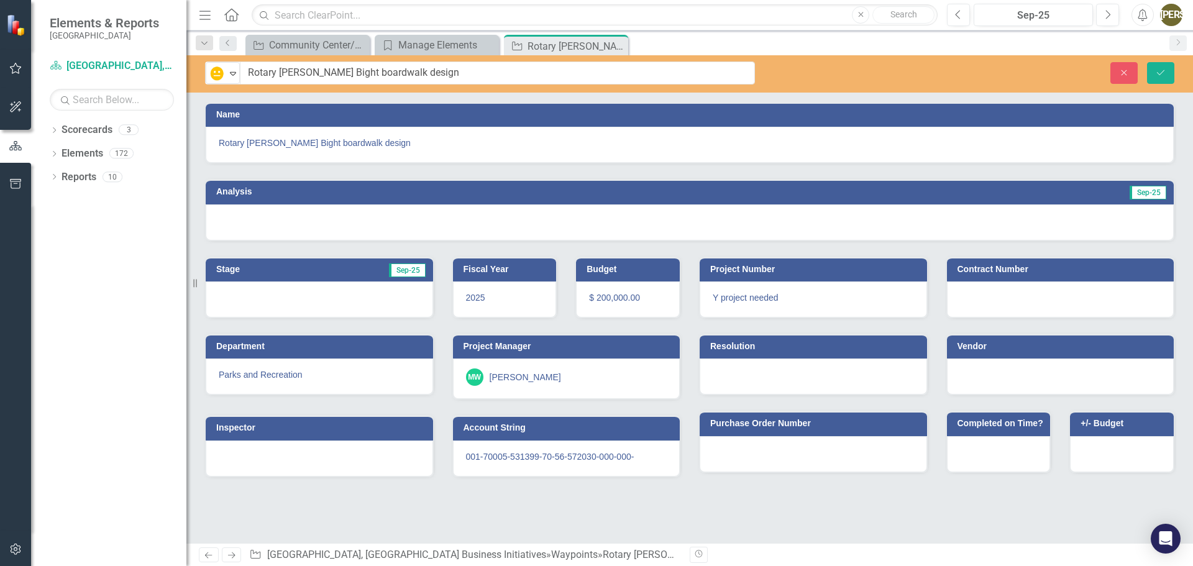
click at [246, 192] on h3 "Analysis" at bounding box center [447, 191] width 462 height 9
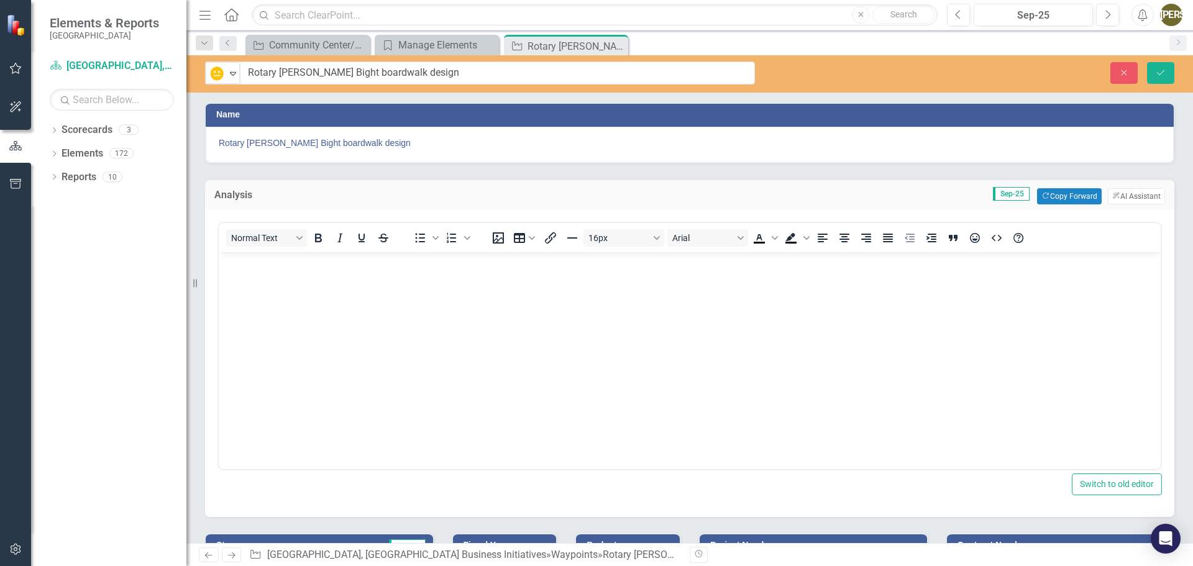
click at [268, 267] on p "Rich Text Area. Press ALT-0 for help." at bounding box center [690, 262] width 936 height 15
click at [1073, 192] on button "Copy Forward Copy Forward" at bounding box center [1069, 196] width 64 height 16
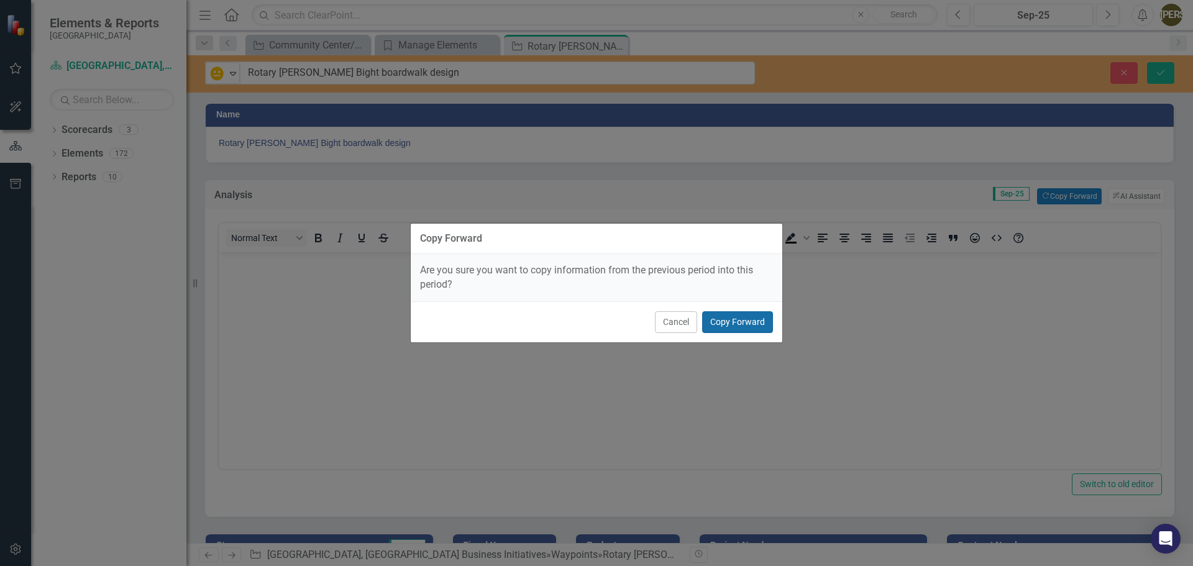
click at [756, 323] on button "Copy Forward" at bounding box center [737, 322] width 71 height 22
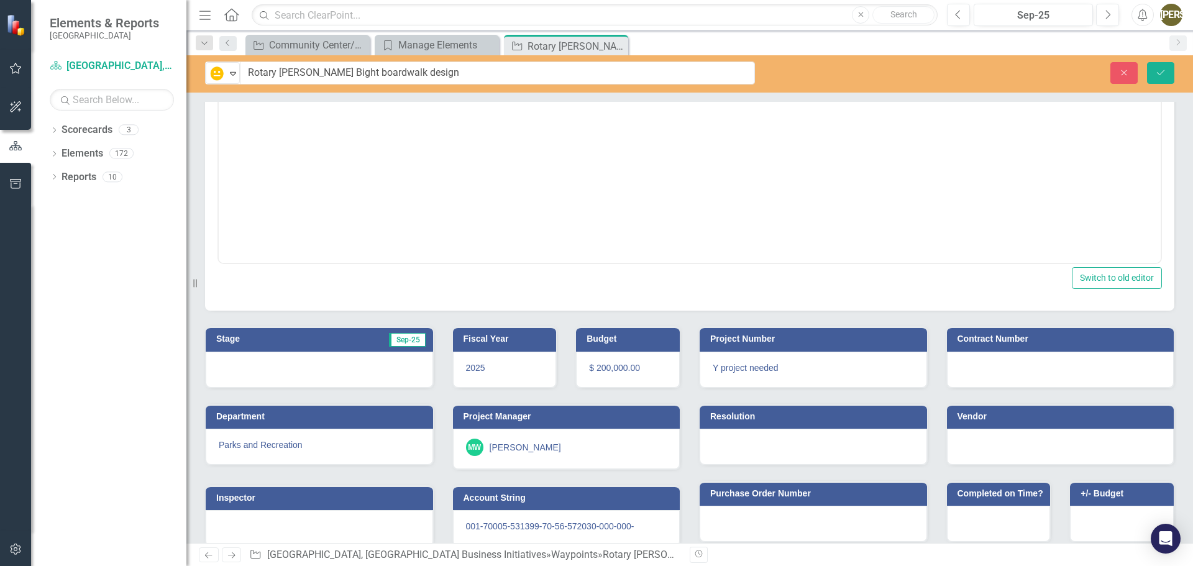
scroll to position [228, 0]
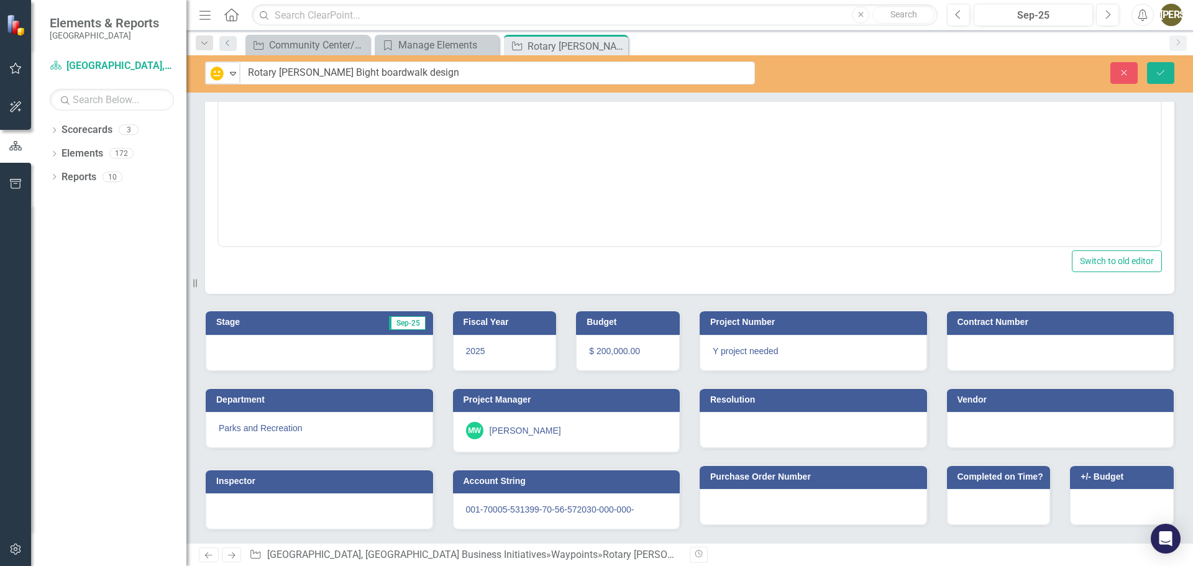
click at [243, 319] on h3 "Stage" at bounding box center [256, 322] width 81 height 9
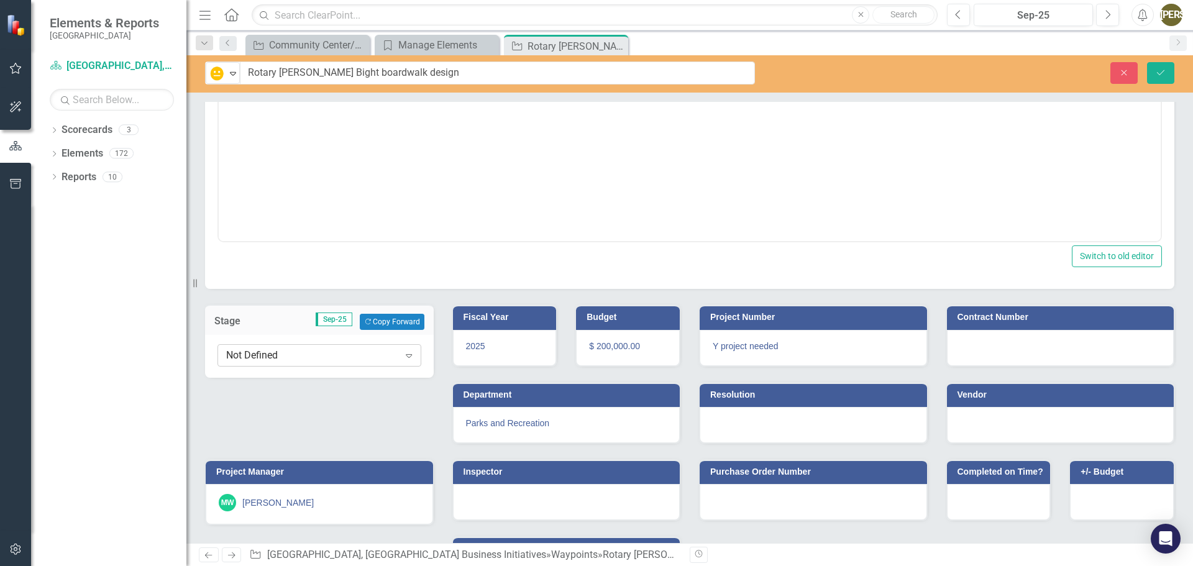
click at [251, 346] on div "Not Defined Expand" at bounding box center [319, 355] width 204 height 22
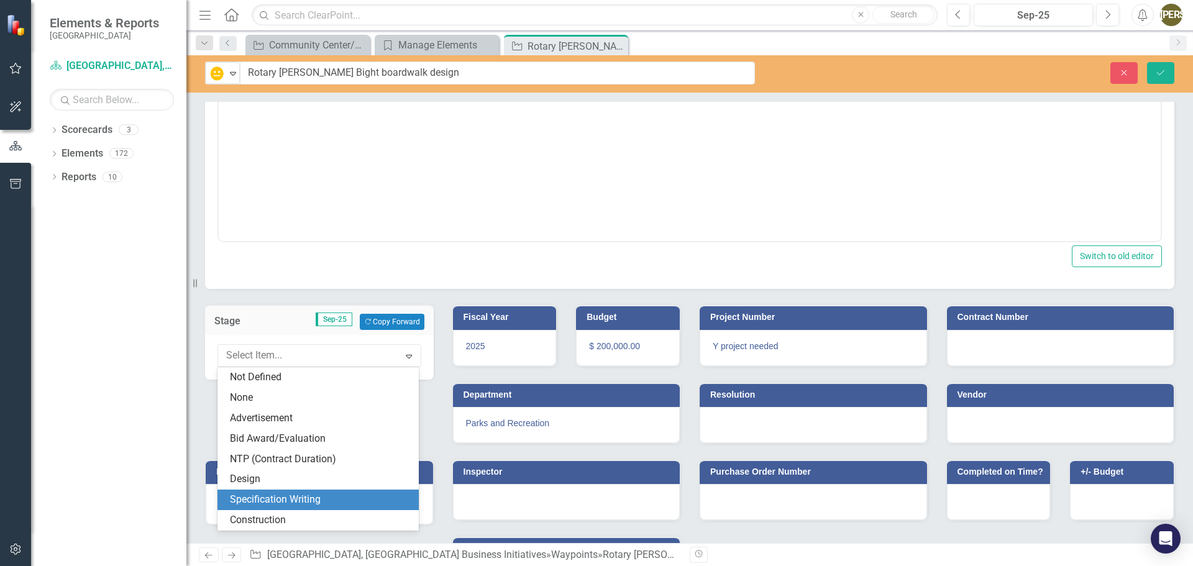
click at [249, 501] on div "Specification Writing" at bounding box center [320, 500] width 181 height 14
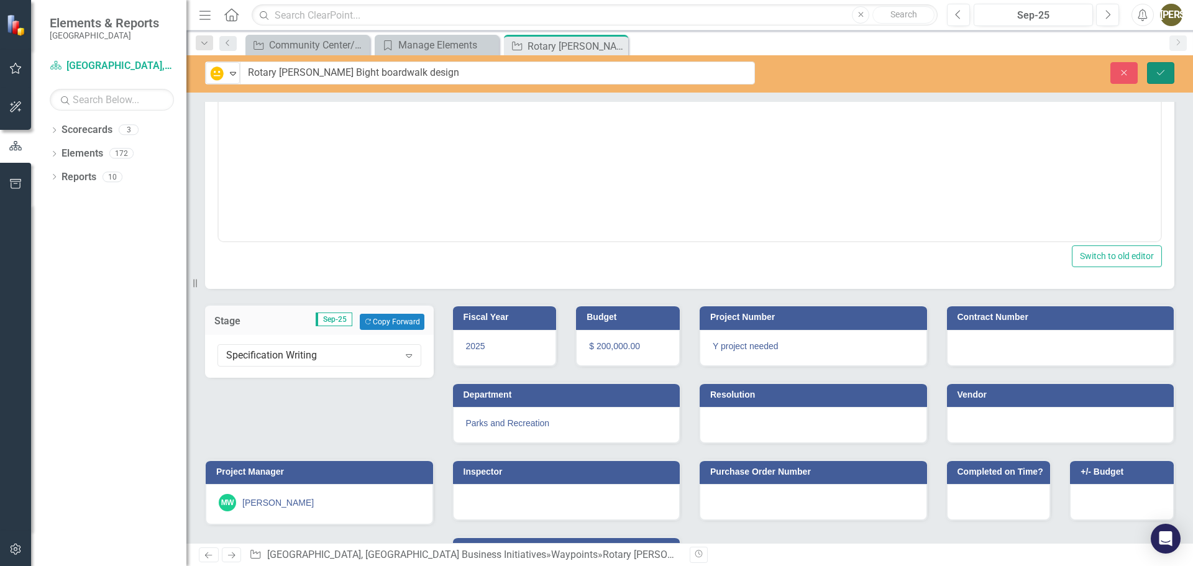
click at [1162, 77] on button "Save" at bounding box center [1160, 73] width 27 height 22
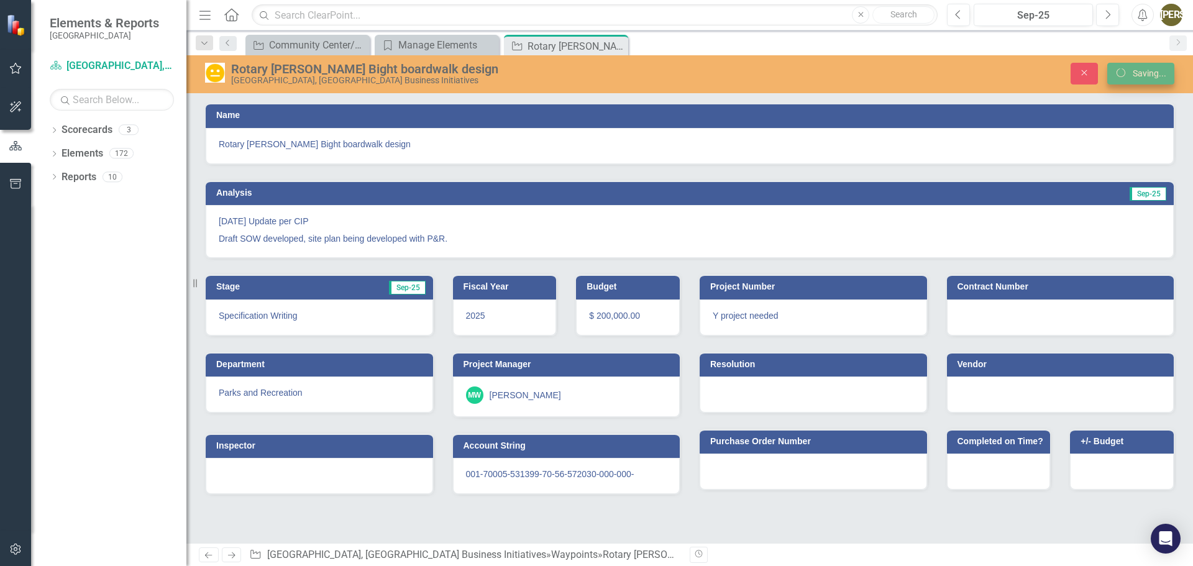
scroll to position [0, 0]
